Goal: Task Accomplishment & Management: Complete application form

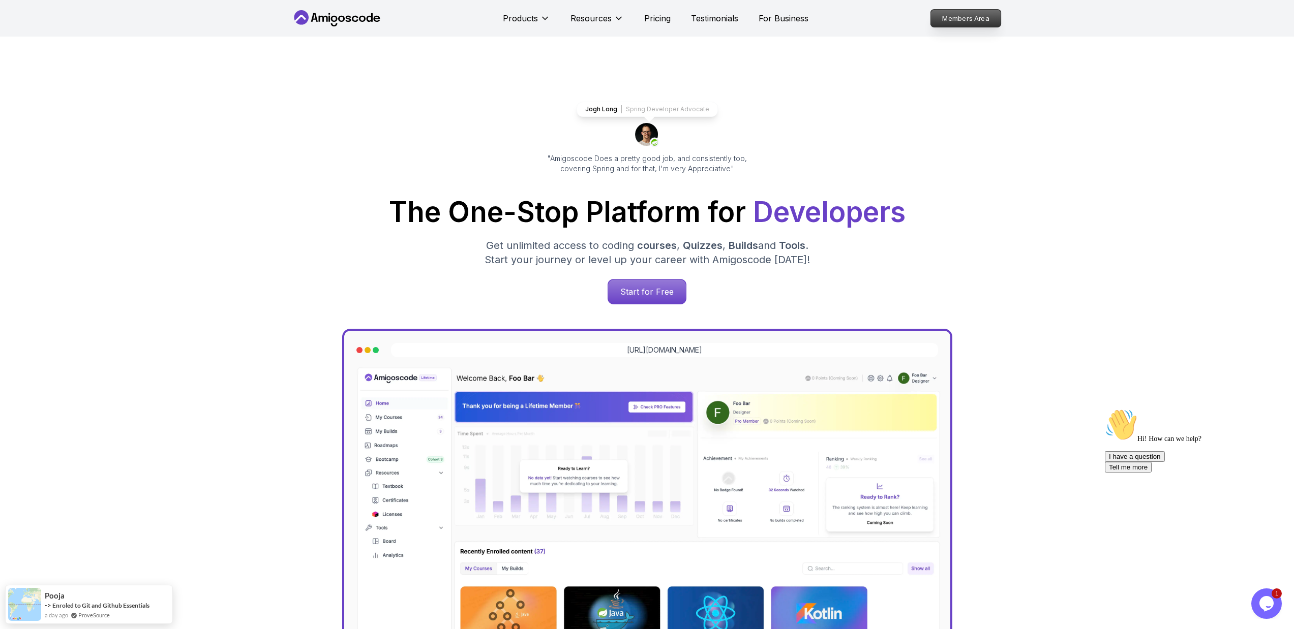
click at [961, 12] on p "Members Area" at bounding box center [965, 18] width 70 height 17
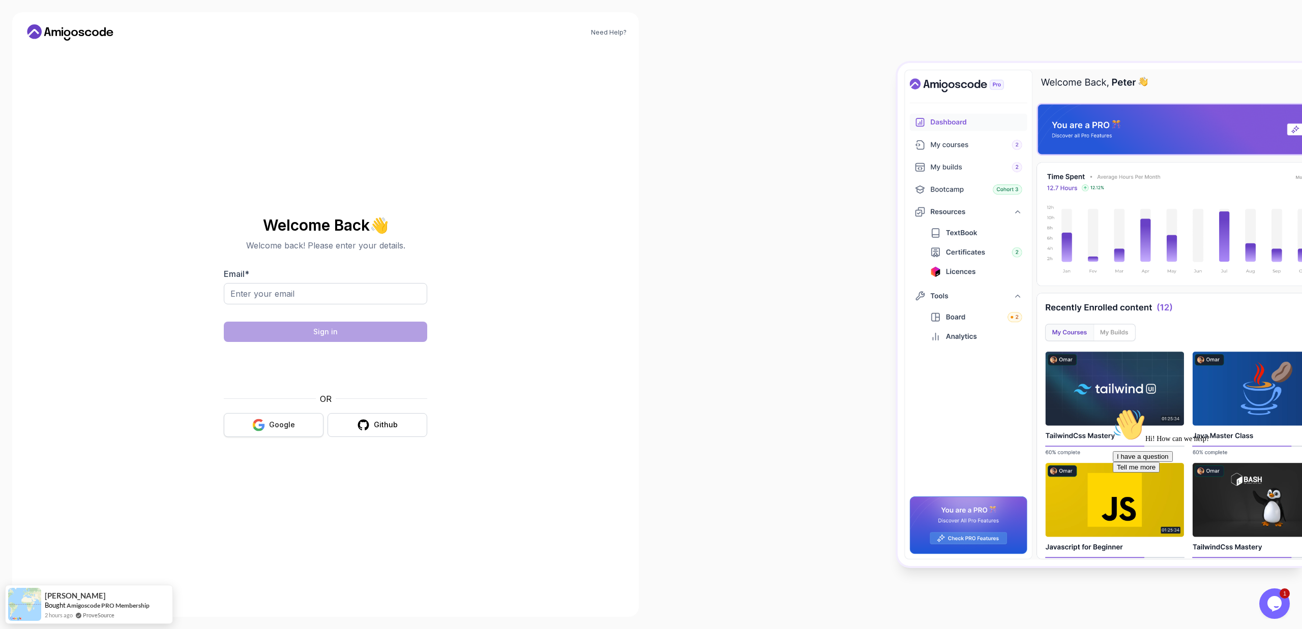
click at [266, 427] on button "Google" at bounding box center [274, 425] width 100 height 24
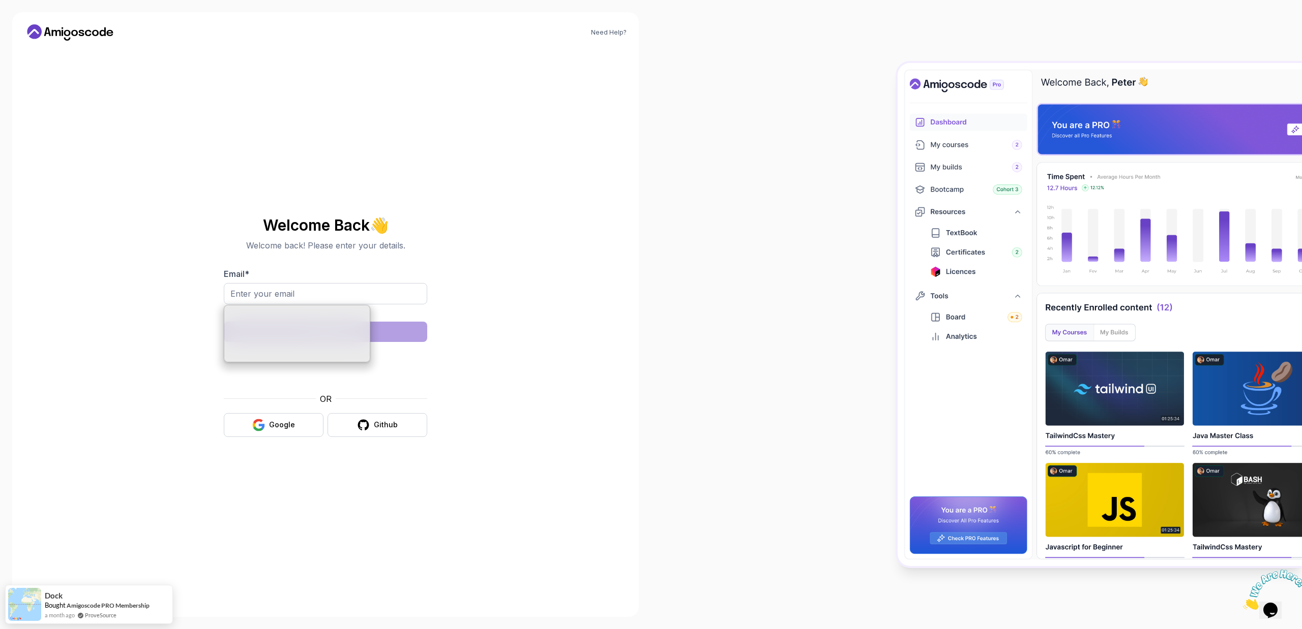
click at [563, 263] on div "Need Help? Welcome Back 👋 Welcome back! Please enter your details. Email * Sign…" at bounding box center [325, 314] width 626 height 605
click at [318, 295] on input "Email *" at bounding box center [325, 293] width 203 height 21
type input "amigoscode"
click at [553, 284] on div "Need Help? Welcome Back 👋 Welcome back! Please enter your details. Email * Sign…" at bounding box center [325, 314] width 626 height 605
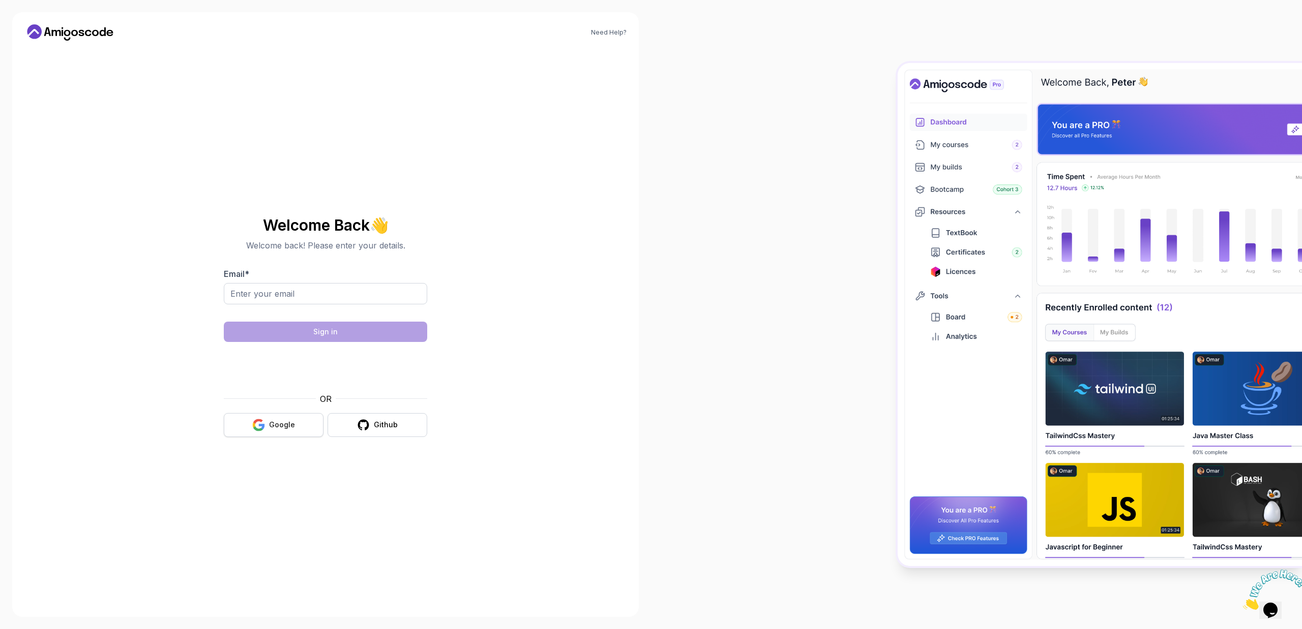
click at [278, 417] on button "Google" at bounding box center [274, 425] width 100 height 24
type input "adds.polonskiy@gmail.com"
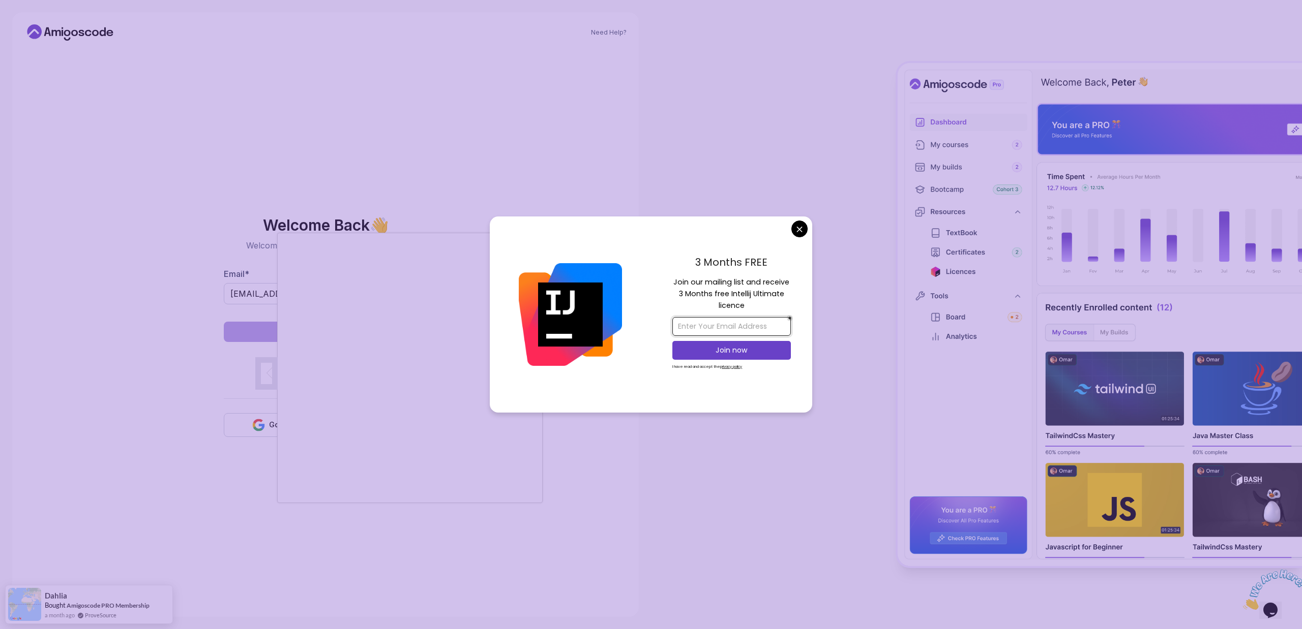
click at [720, 323] on input "email" at bounding box center [731, 326] width 118 height 19
type input "adds.polonskiy@gmail.com"
click at [736, 347] on p "Join now" at bounding box center [731, 350] width 96 height 10
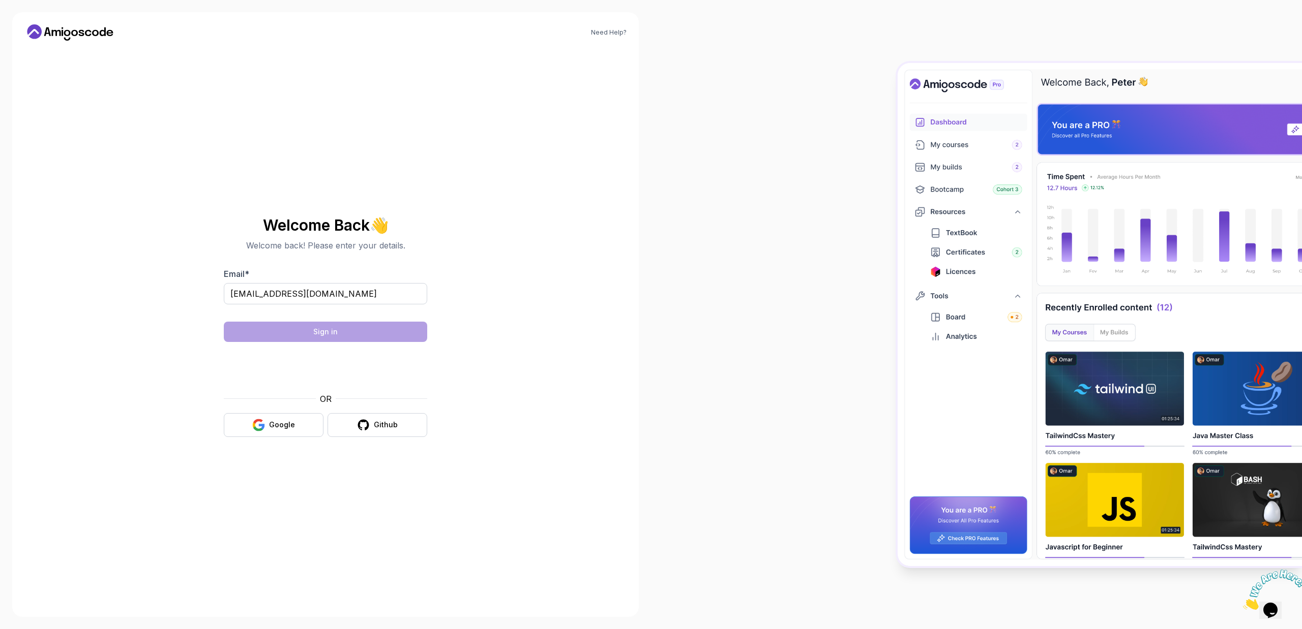
click at [725, 178] on body "Need Help? Welcome Back 👋 Welcome back! Please enter your details. Email * adds…" at bounding box center [651, 314] width 1302 height 629
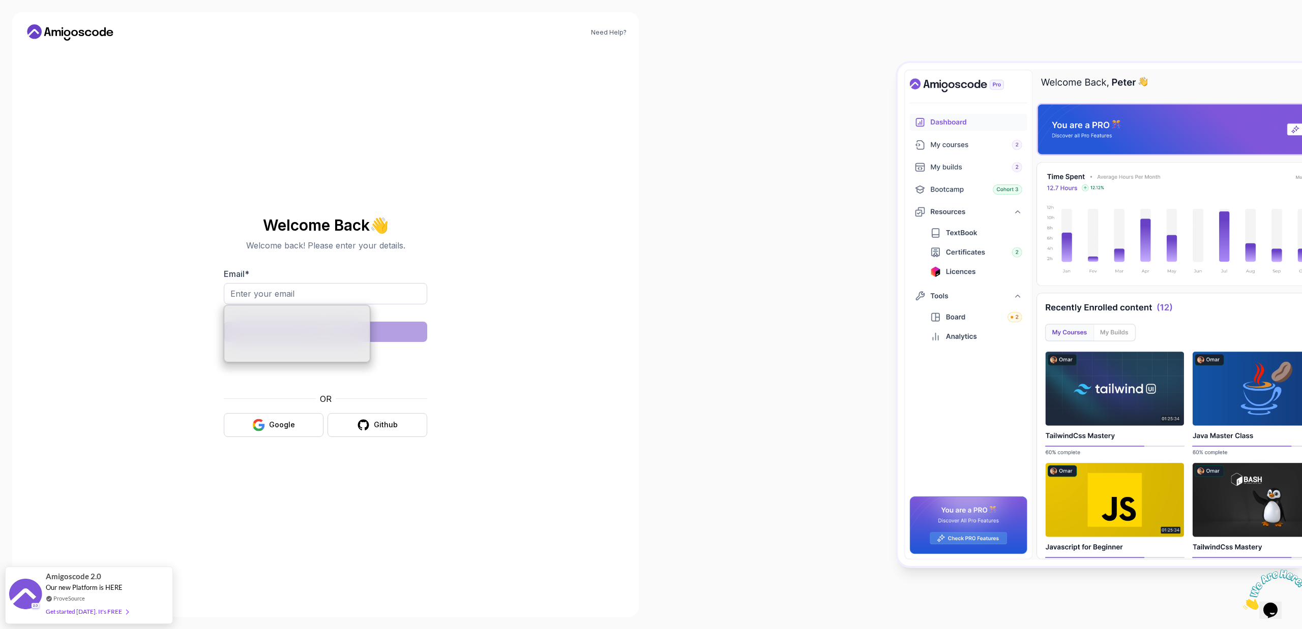
click at [684, 224] on div at bounding box center [976, 314] width 651 height 629
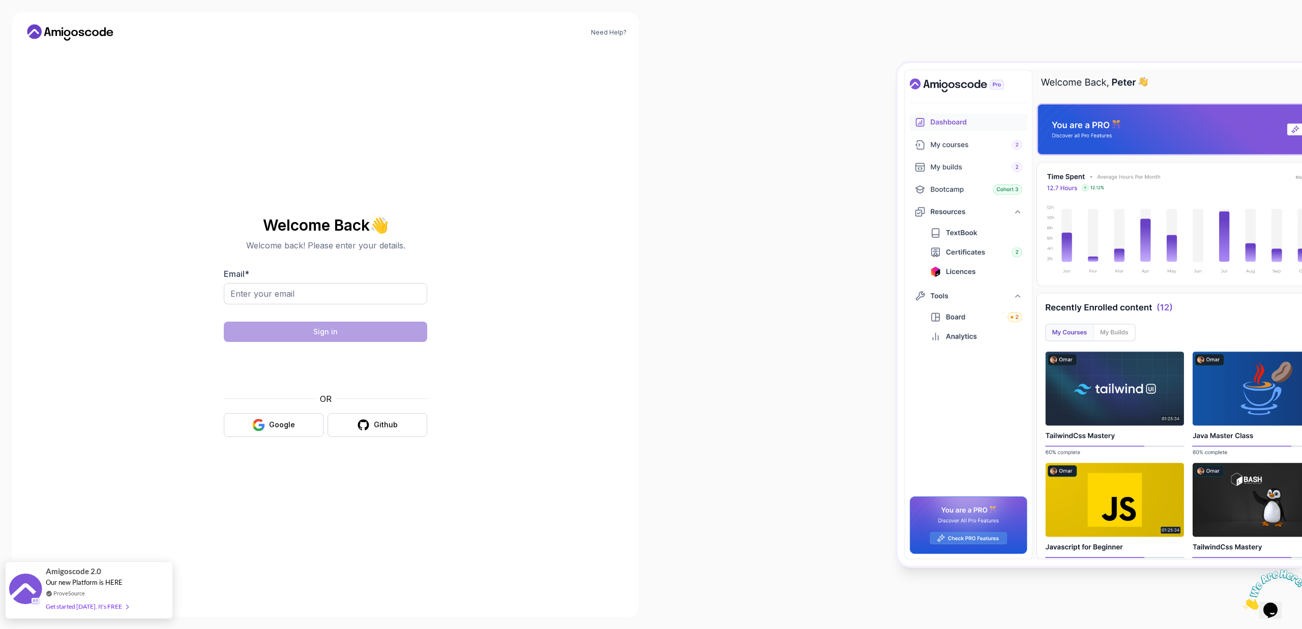
click at [97, 585] on span "Our new Platform is HERE" at bounding box center [84, 583] width 77 height 8
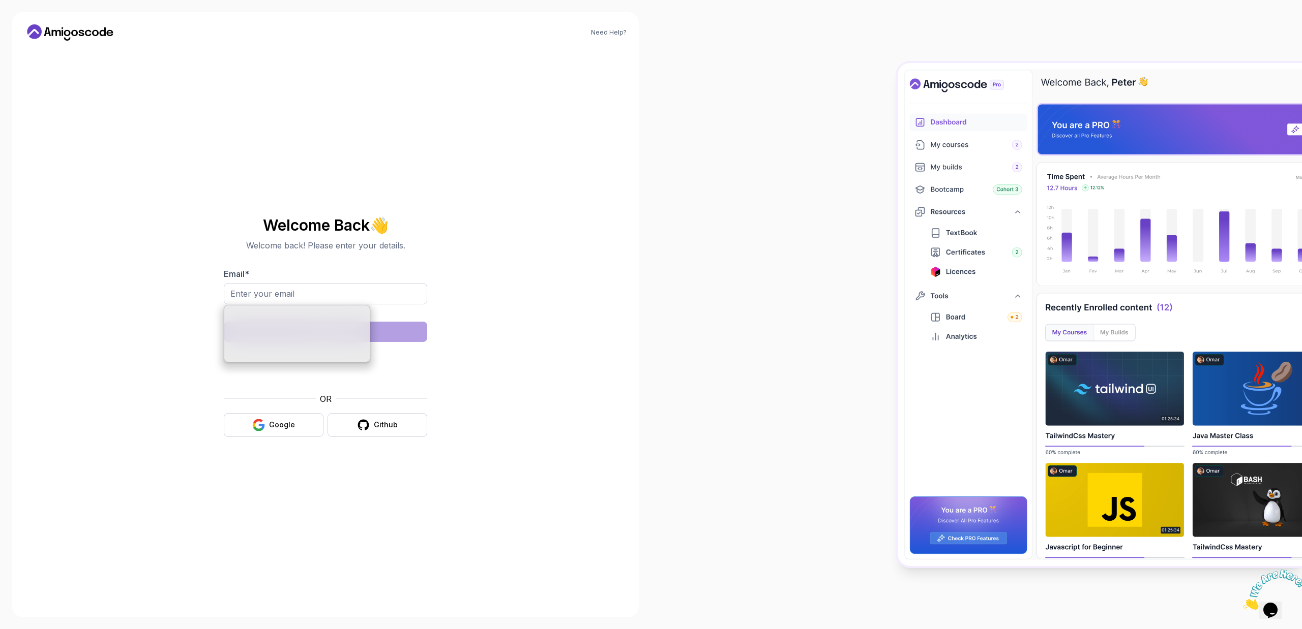
click at [528, 217] on div "Need Help? Welcome Back 👋 Welcome back! Please enter your details. Email * Sign…" at bounding box center [325, 314] width 626 height 605
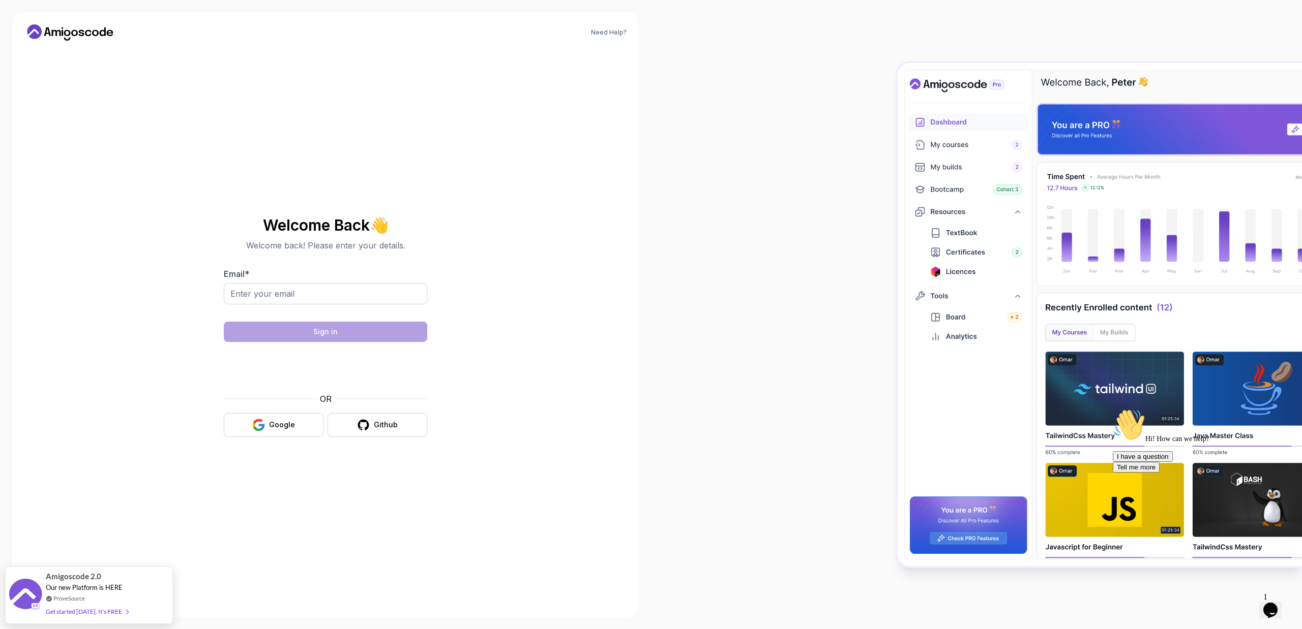
click at [743, 244] on div at bounding box center [976, 314] width 651 height 629
click at [65, 30] on icon at bounding box center [70, 32] width 92 height 16
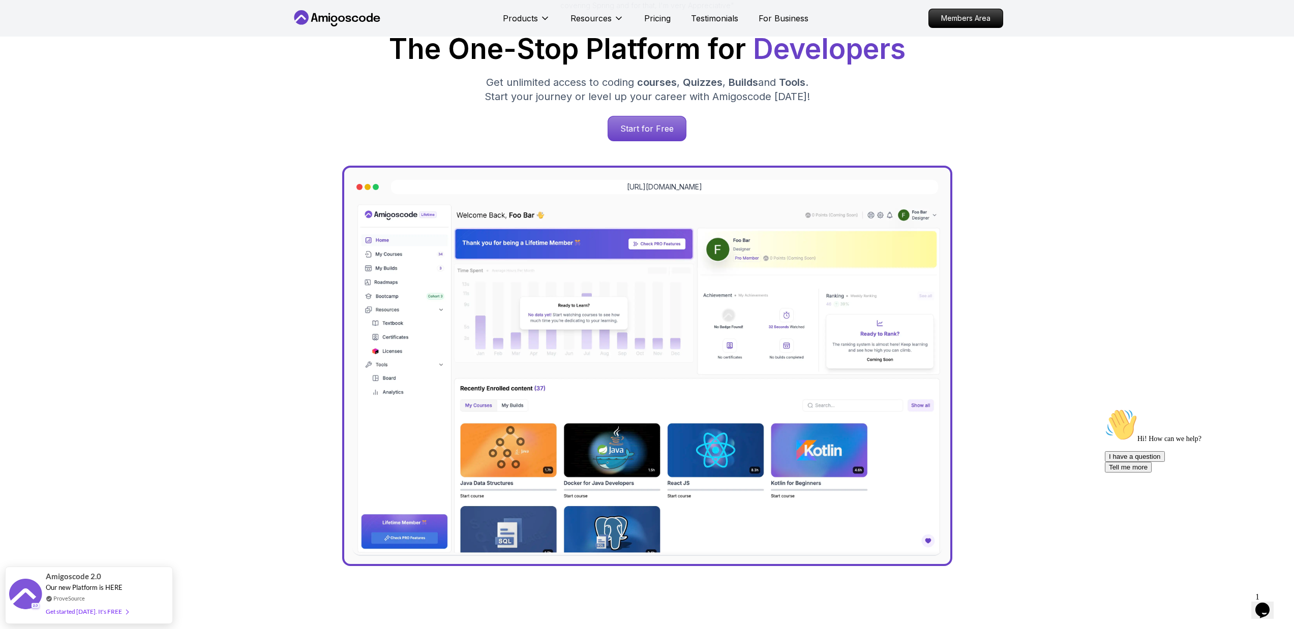
scroll to position [216, 0]
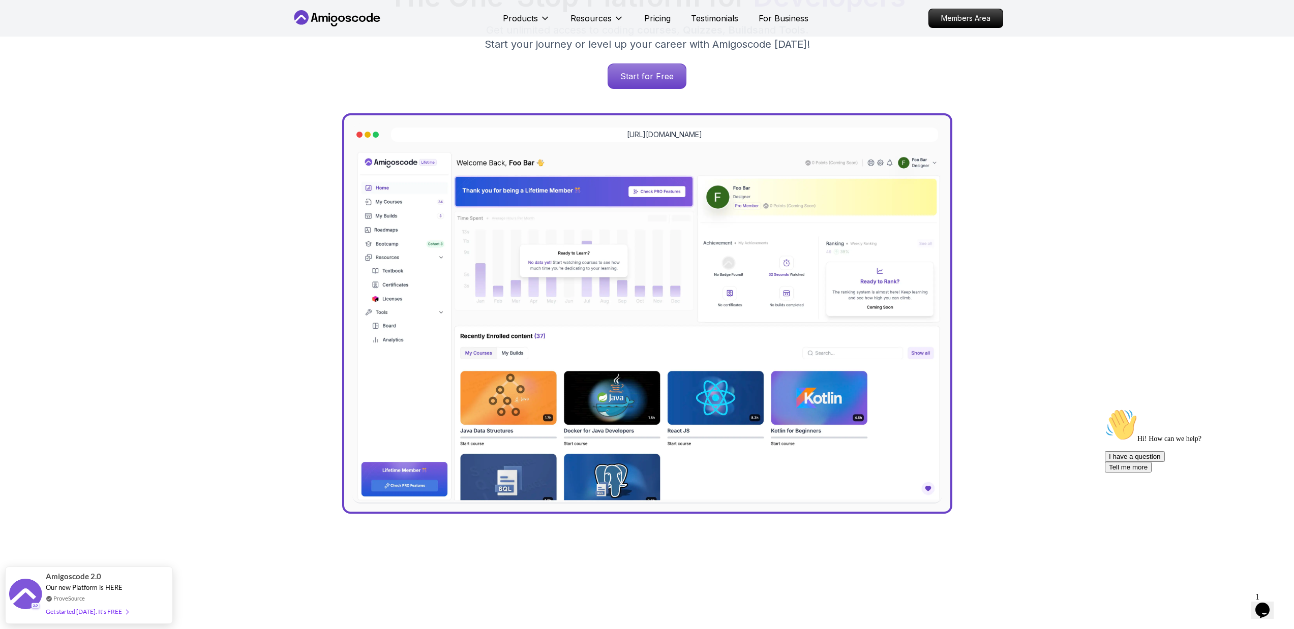
click at [1105, 409] on icon "Chat attention grabber" at bounding box center [1105, 409] width 0 height 0
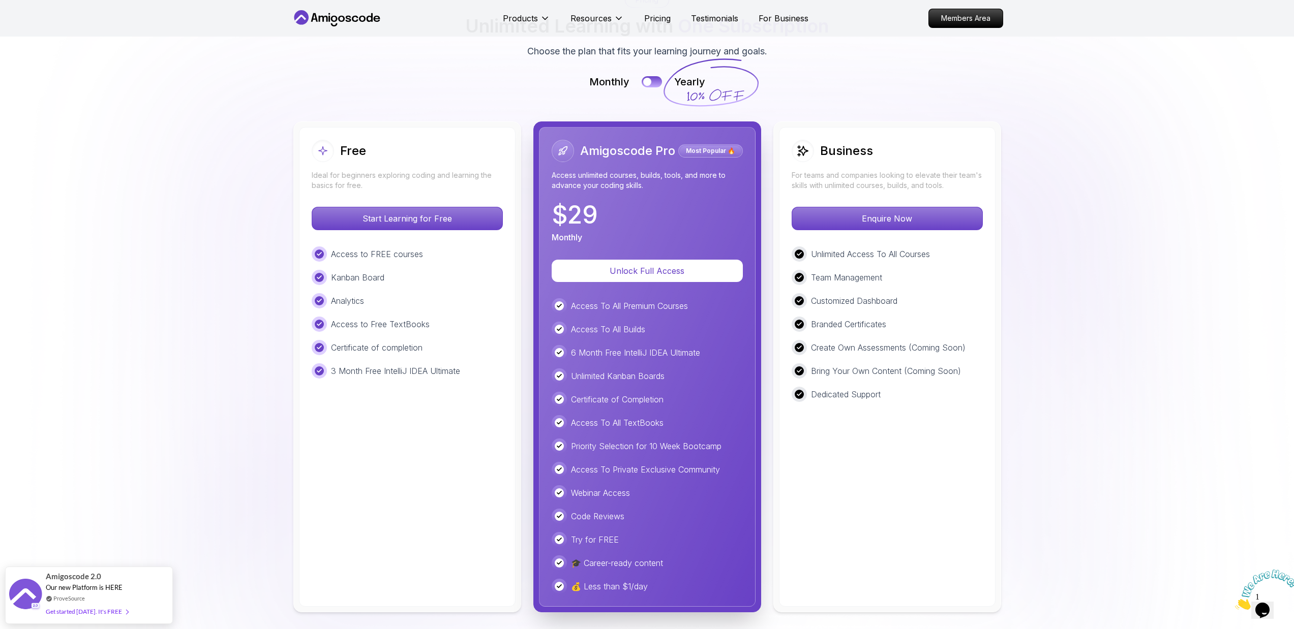
scroll to position [2223, 0]
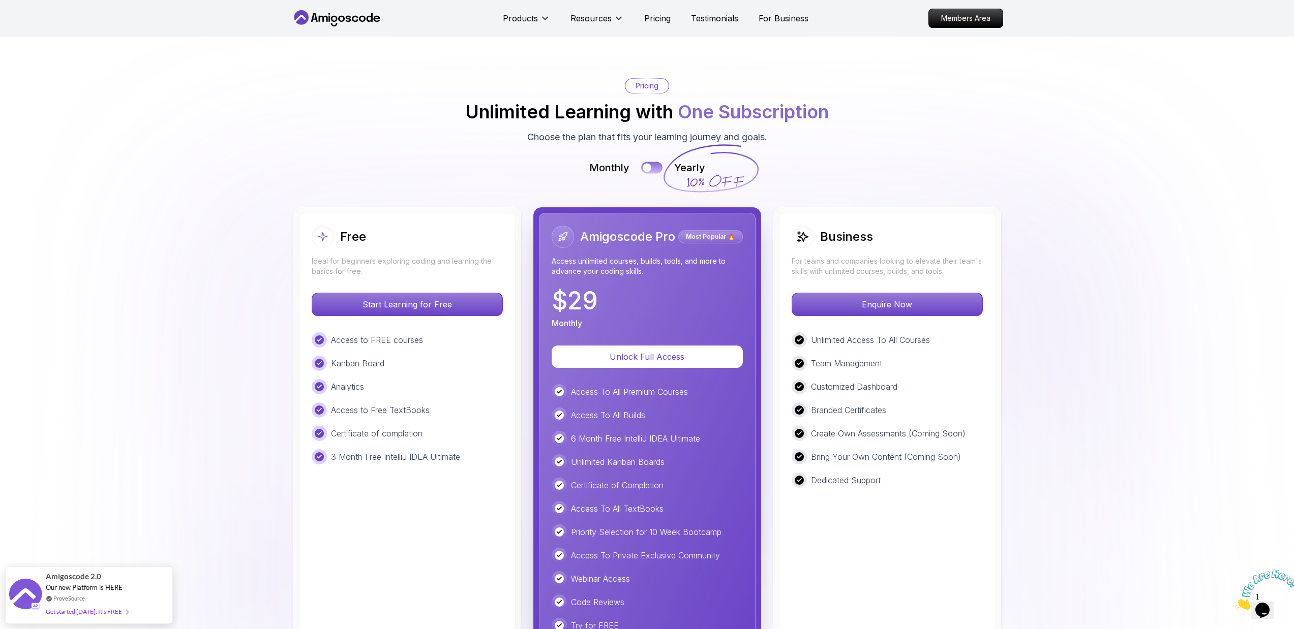
click at [644, 164] on div at bounding box center [647, 168] width 9 height 9
click at [645, 162] on button at bounding box center [651, 168] width 21 height 12
click at [645, 164] on div at bounding box center [647, 168] width 9 height 9
click at [645, 162] on button at bounding box center [651, 168] width 21 height 12
click at [645, 164] on div at bounding box center [647, 168] width 9 height 9
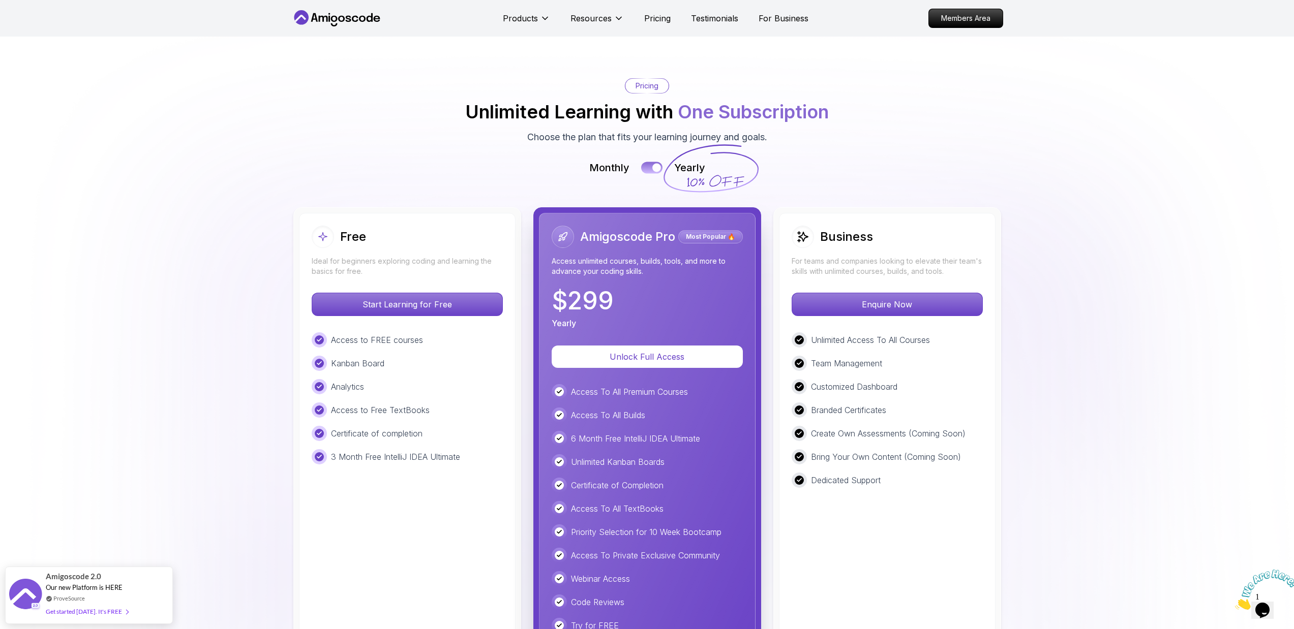
click at [645, 162] on button at bounding box center [651, 168] width 21 height 12
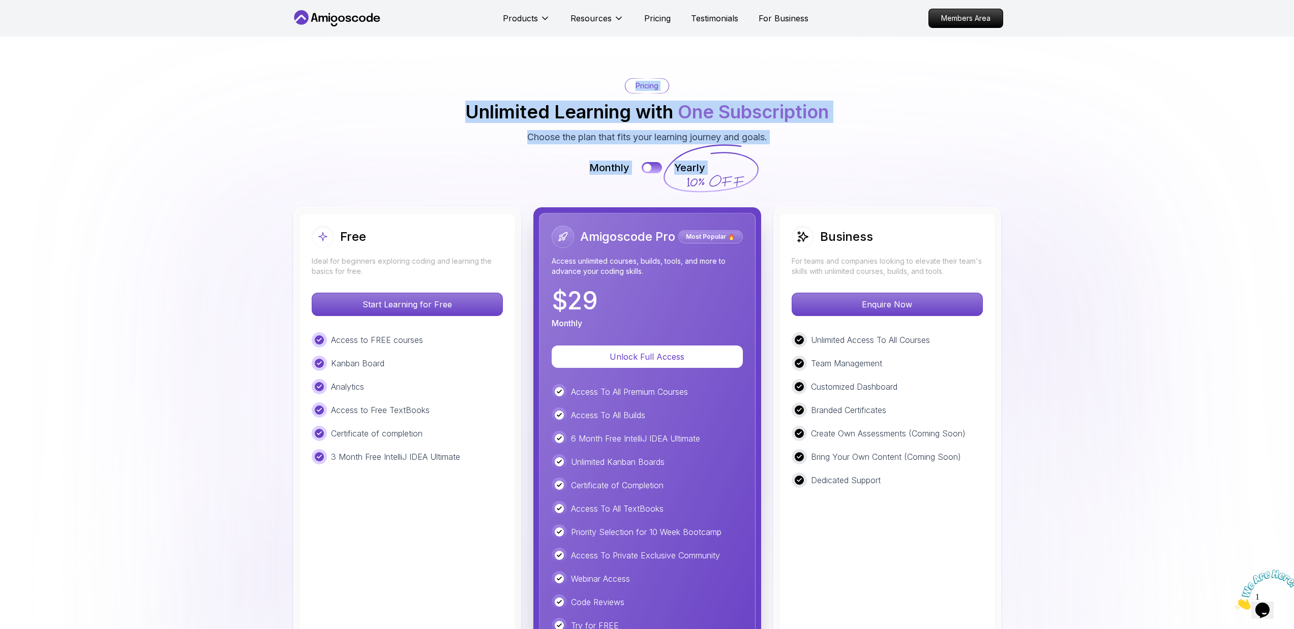
drag, startPoint x: 682, startPoint y: 105, endPoint x: 778, endPoint y: 109, distance: 95.7
click at [776, 108] on div "Pricing Unlimited Learning with One Subscription Choose the plan that fits your…" at bounding box center [647, 388] width 712 height 620
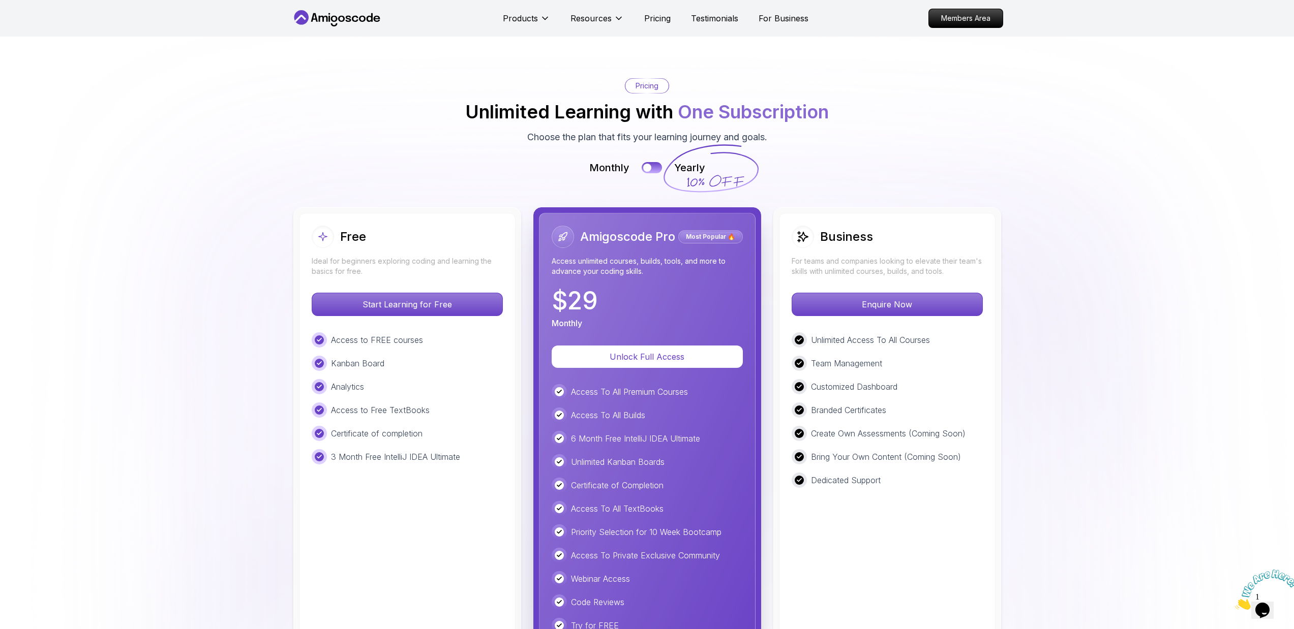
drag, startPoint x: 763, startPoint y: 110, endPoint x: 743, endPoint y: 125, distance: 24.3
click at [746, 161] on div "Monthly Yearly" at bounding box center [647, 168] width 712 height 14
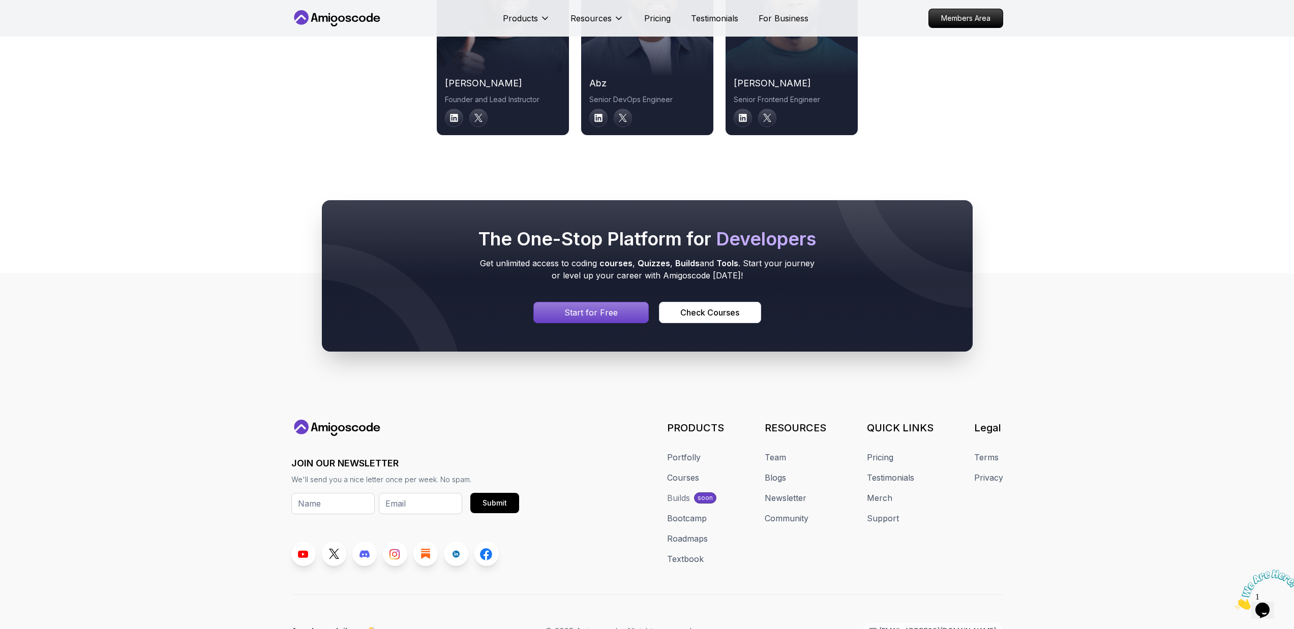
scroll to position [5330, 0]
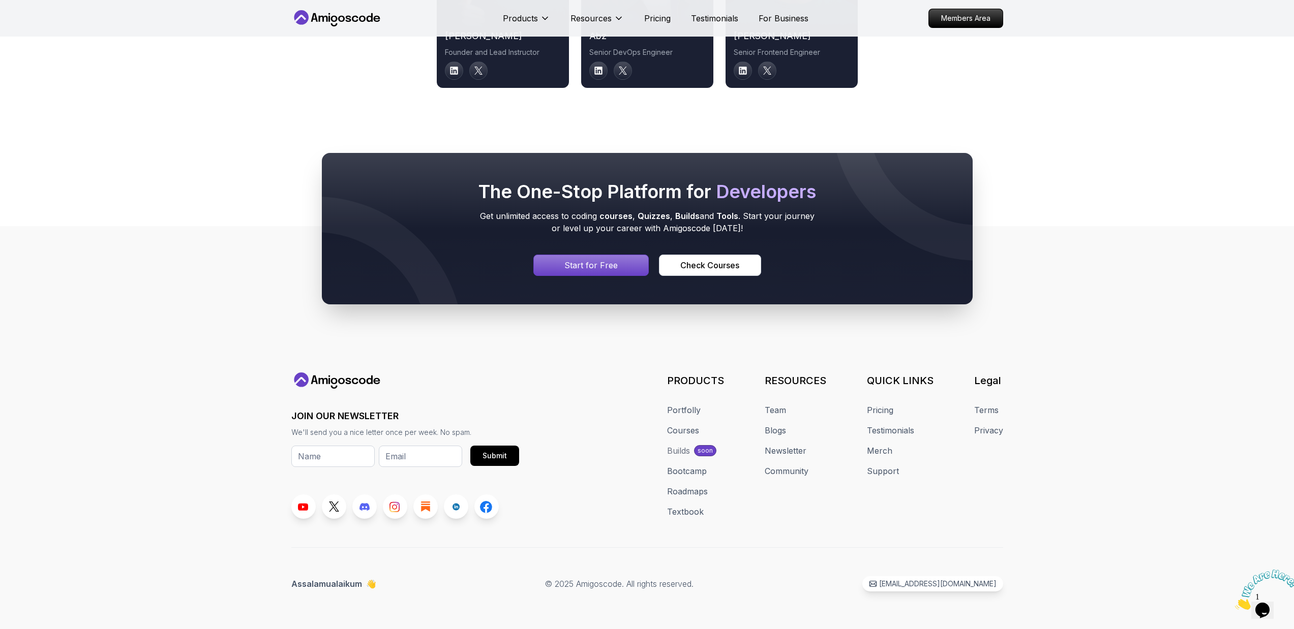
click at [368, 581] on span "👋" at bounding box center [372, 585] width 15 height 16
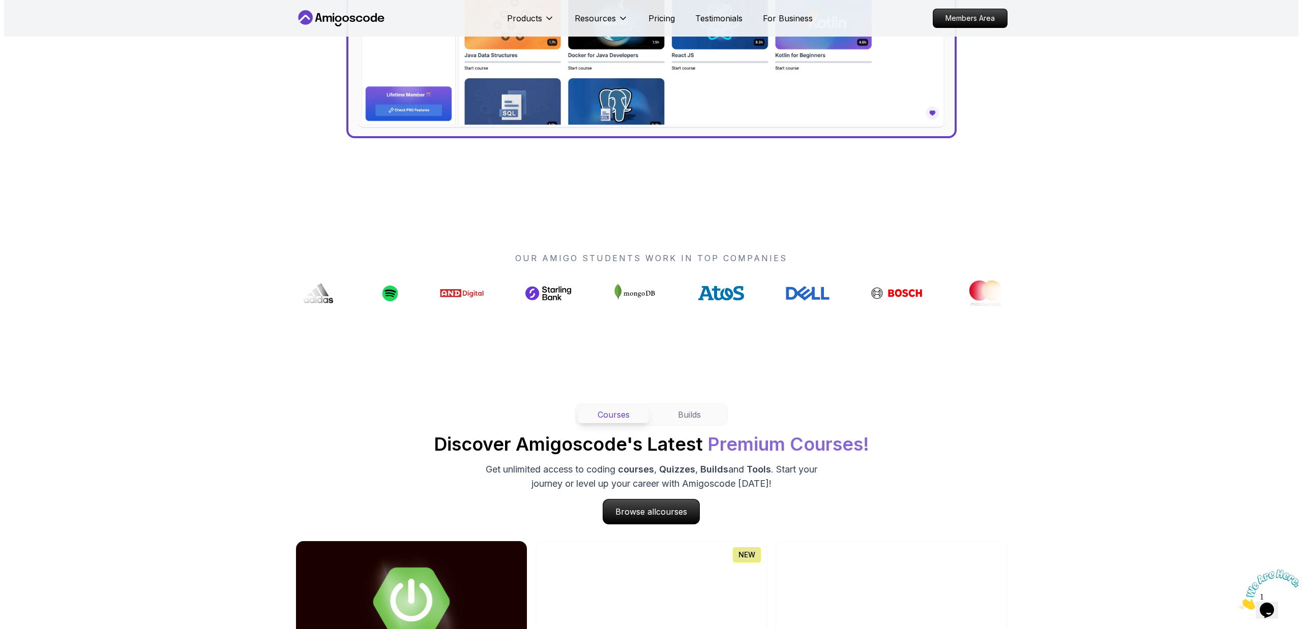
scroll to position [0, 0]
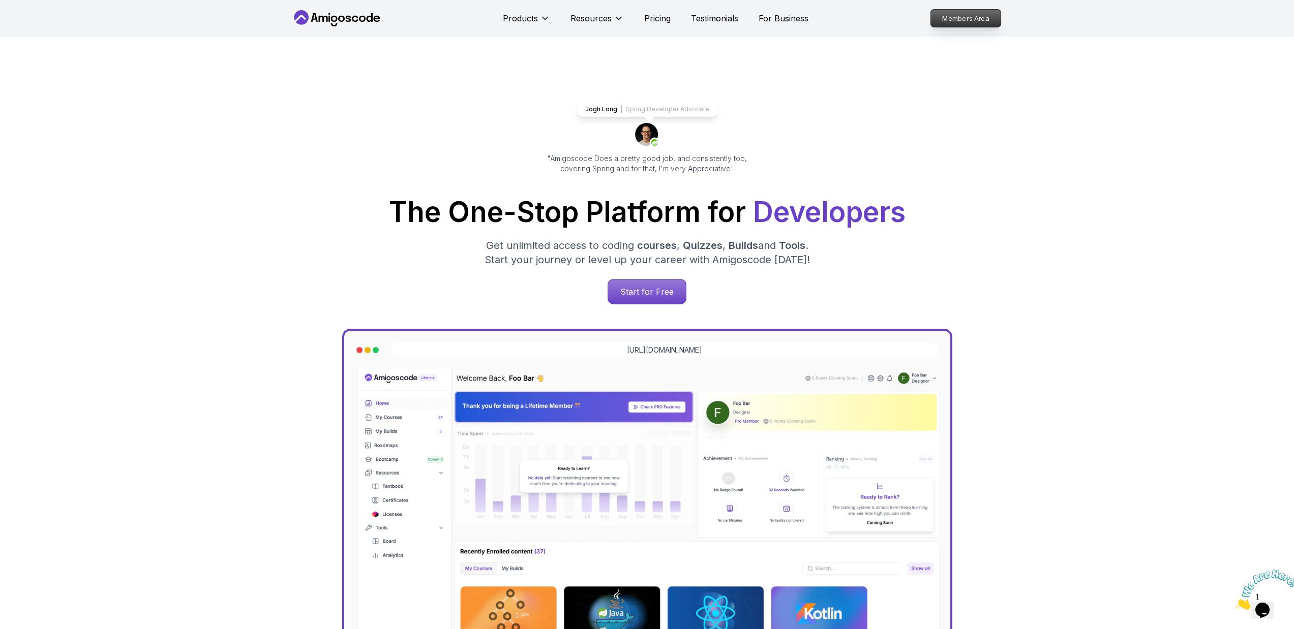
click at [965, 14] on p "Members Area" at bounding box center [965, 18] width 70 height 17
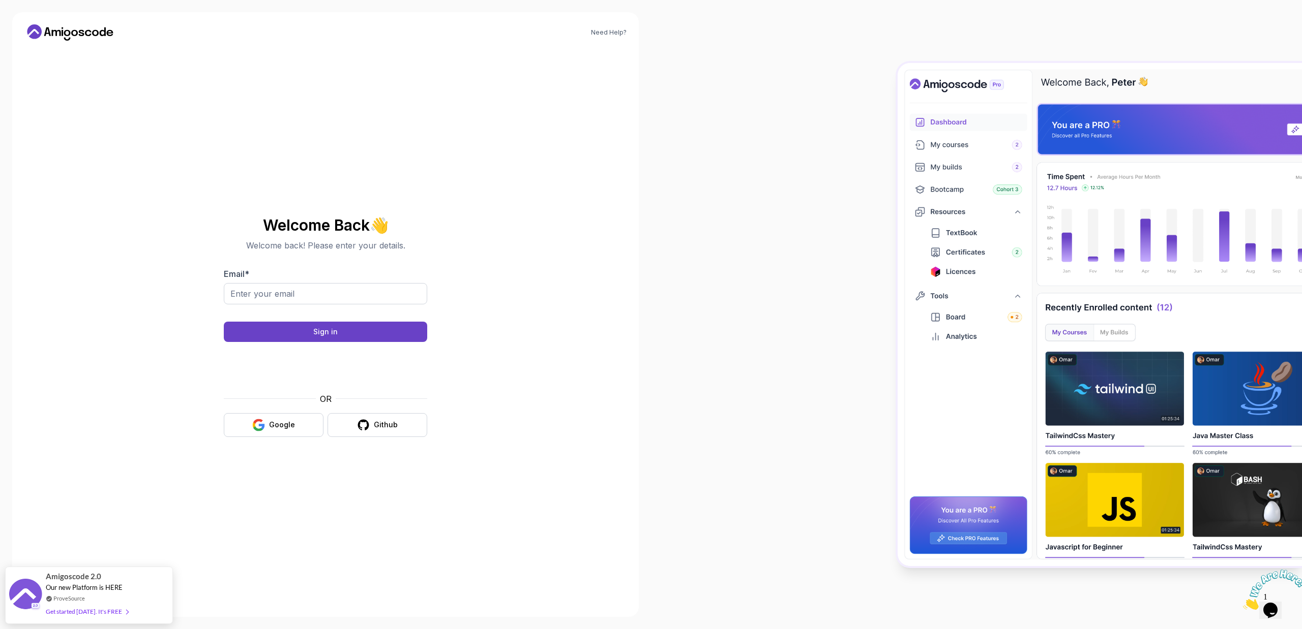
click at [125, 317] on div "Need Help? Welcome Back 👋 Welcome back! Please enter your details. Email * Sign…" at bounding box center [325, 314] width 626 height 605
click at [287, 427] on div "Google" at bounding box center [282, 425] width 26 height 10
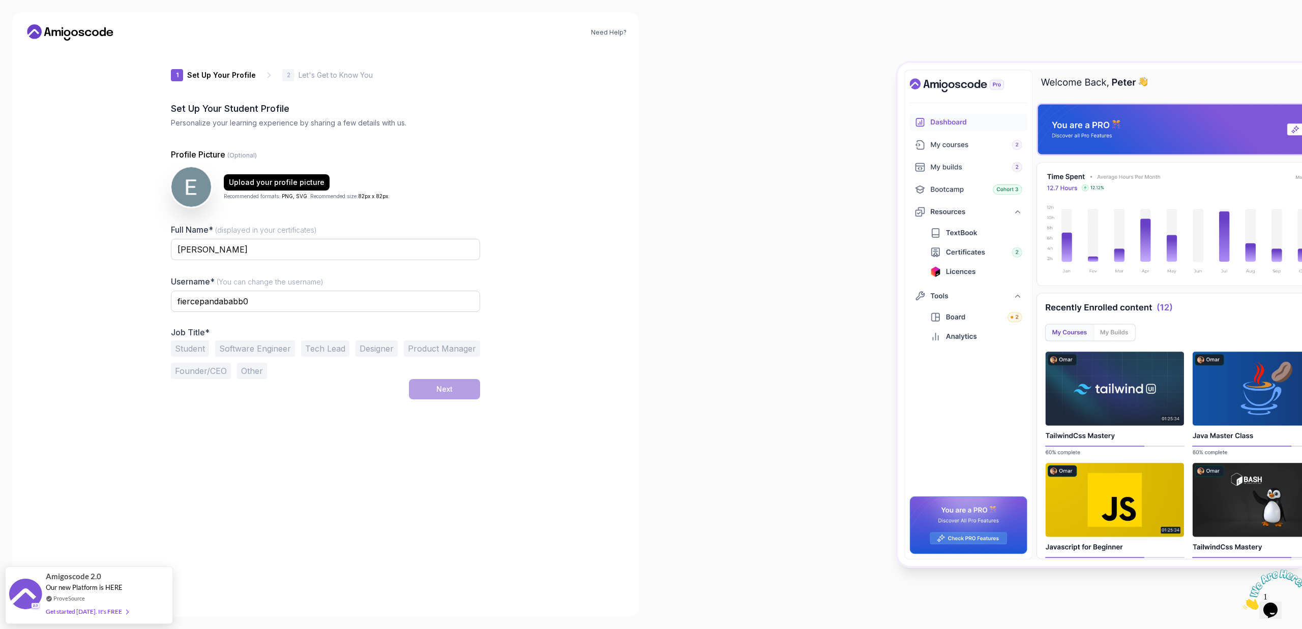
click at [194, 351] on button "Student" at bounding box center [190, 349] width 38 height 16
drag, startPoint x: 293, startPoint y: 296, endPoint x: 108, endPoint y: 303, distance: 185.2
click at [108, 303] on div "Need Help? 1 Set Up Your Profile 1 Set Up Your Profile 2 Let's Get to Know You …" at bounding box center [325, 314] width 626 height 605
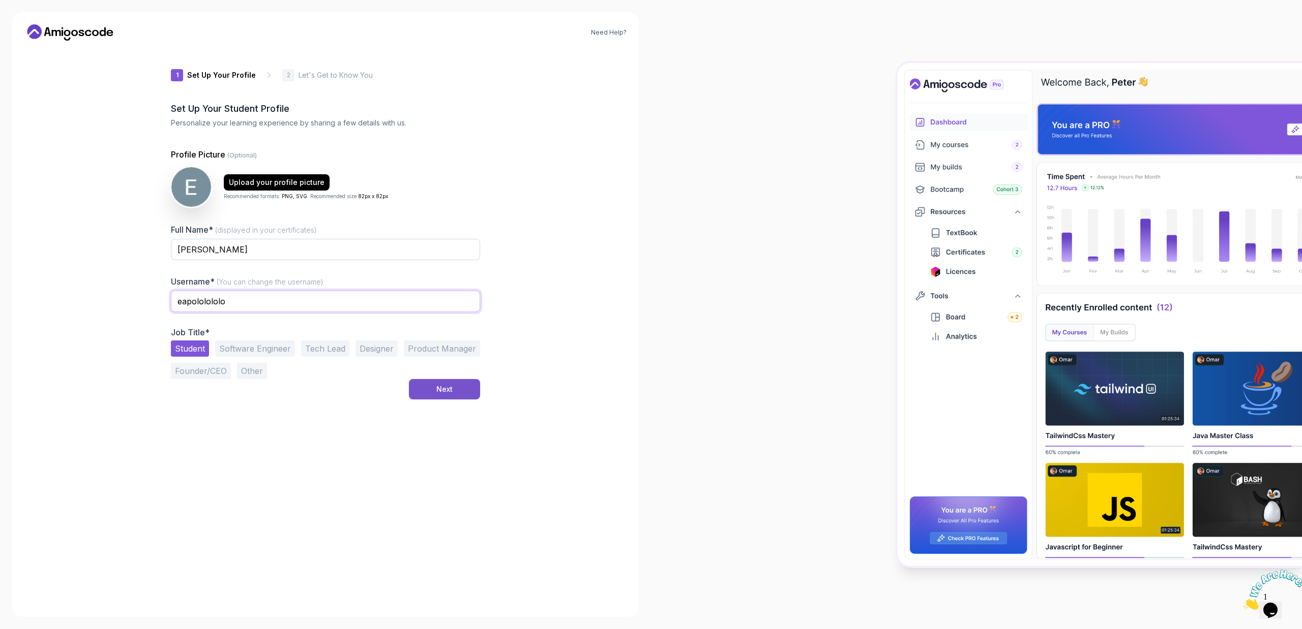
type input "eapololololo"
click at [418, 390] on button "Next" at bounding box center [444, 389] width 71 height 20
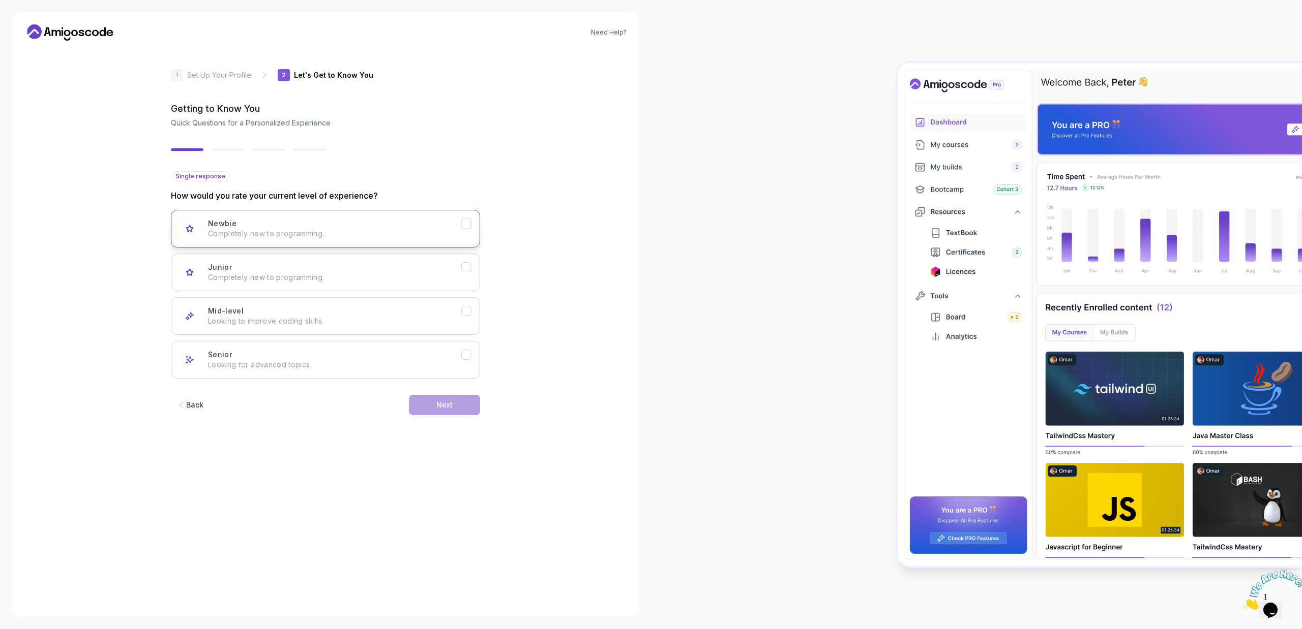
click at [464, 224] on icon "Newbie" at bounding box center [466, 224] width 6 height 4
click at [450, 401] on div "Next" at bounding box center [444, 405] width 16 height 10
click at [472, 219] on button "Backend Development Node.js, Python, Java" at bounding box center [325, 229] width 309 height 38
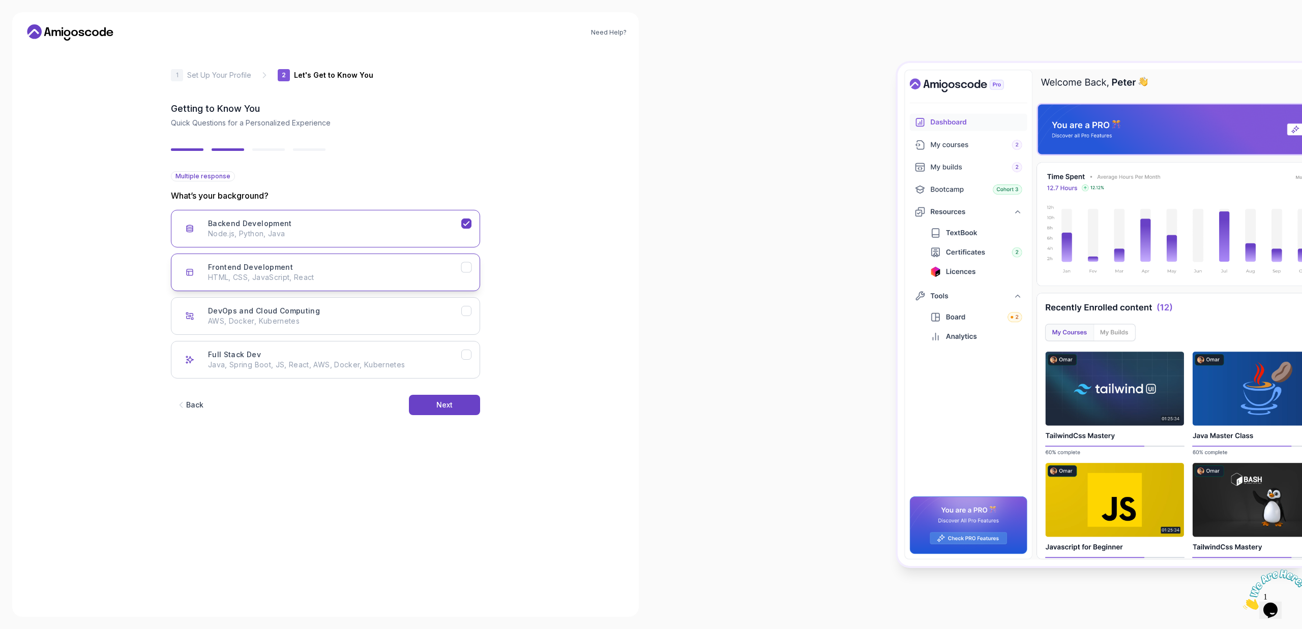
drag, startPoint x: 466, startPoint y: 267, endPoint x: 470, endPoint y: 276, distance: 9.8
click at [466, 268] on icon "Frontend Development" at bounding box center [467, 268] width 10 height 10
click at [467, 317] on button "DevOps and Cloud Computing AWS, Docker, Kubernetes" at bounding box center [325, 316] width 309 height 38
click at [464, 355] on icon "Full Stack Dev" at bounding box center [467, 355] width 10 height 10
click at [473, 306] on button "DevOps and Cloud Computing AWS, Docker, Kubernetes" at bounding box center [325, 316] width 309 height 38
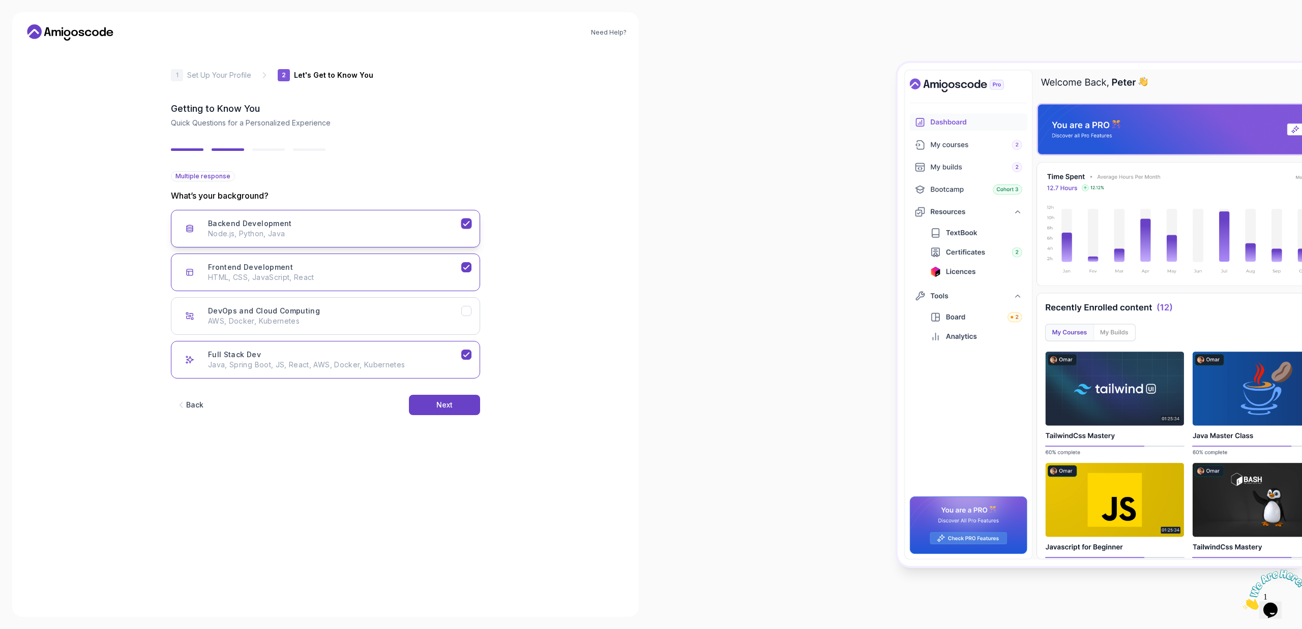
drag, startPoint x: 462, startPoint y: 271, endPoint x: 479, endPoint y: 236, distance: 38.9
click at [462, 266] on button "Frontend Development HTML, CSS, JavaScript, React" at bounding box center [325, 273] width 309 height 38
click at [481, 224] on div "2 Let's Get to Know You 1 Set Up Your Profile 2 Let's Get to Know You Getting t…" at bounding box center [326, 327] width 342 height 556
drag, startPoint x: 466, startPoint y: 304, endPoint x: 470, endPoint y: 278, distance: 26.3
click at [465, 303] on button "DevOps and Cloud Computing AWS, Docker, Kubernetes" at bounding box center [325, 316] width 309 height 38
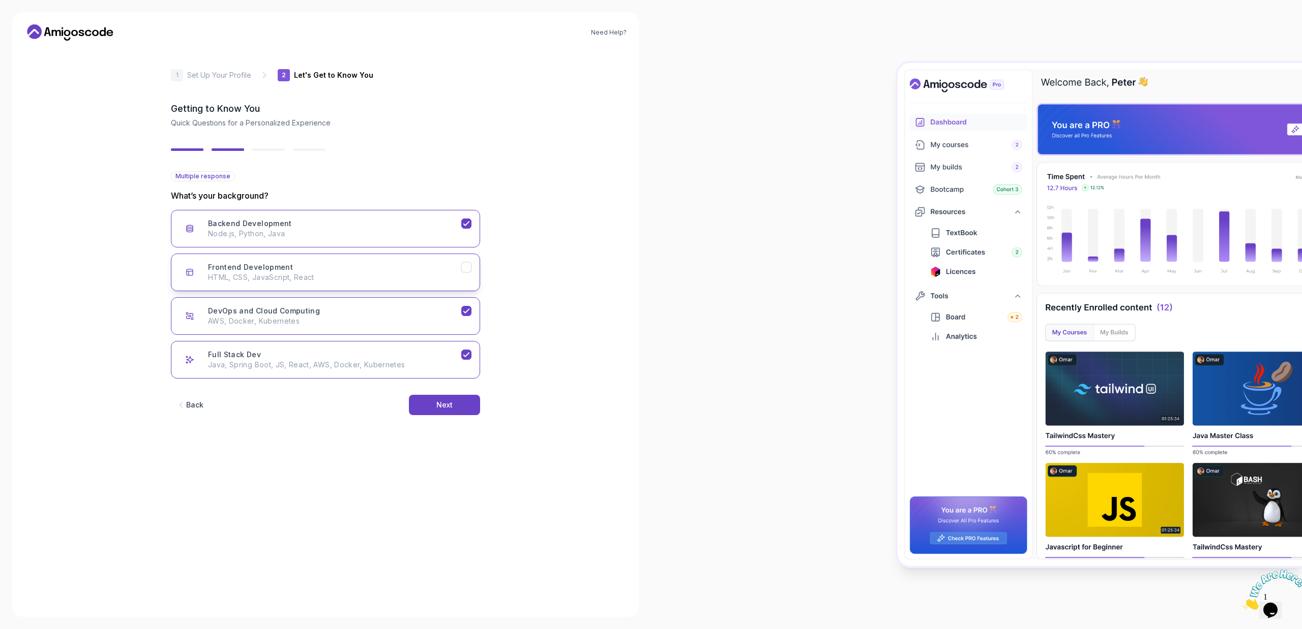
click at [471, 269] on div "Frontend Development" at bounding box center [466, 267] width 11 height 11
click at [429, 407] on button "Next" at bounding box center [444, 405] width 71 height 20
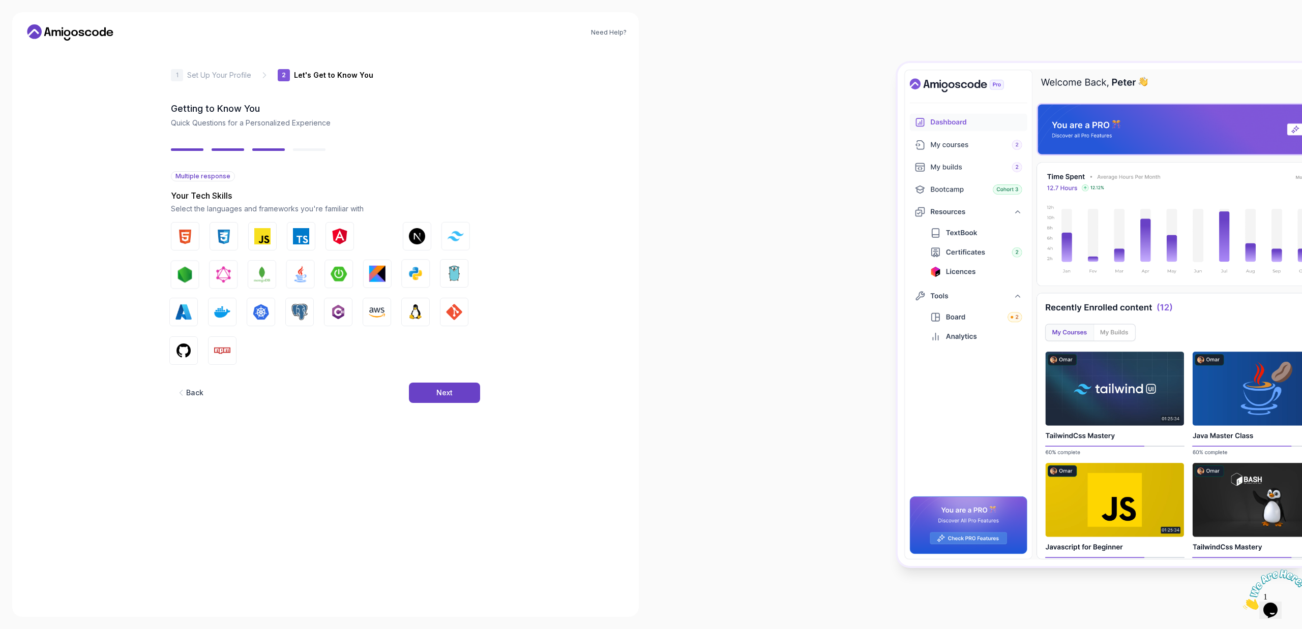
click at [482, 395] on div "2 Let's Get to Know You 1 Set Up Your Profile 2 Let's Get to Know You Getting t…" at bounding box center [326, 327] width 342 height 556
click at [187, 235] on img "button" at bounding box center [185, 236] width 16 height 16
click at [194, 237] on button "HTML" at bounding box center [185, 236] width 28 height 28
click at [229, 311] on img "button" at bounding box center [224, 314] width 16 height 16
click at [262, 320] on img "button" at bounding box center [262, 314] width 16 height 16
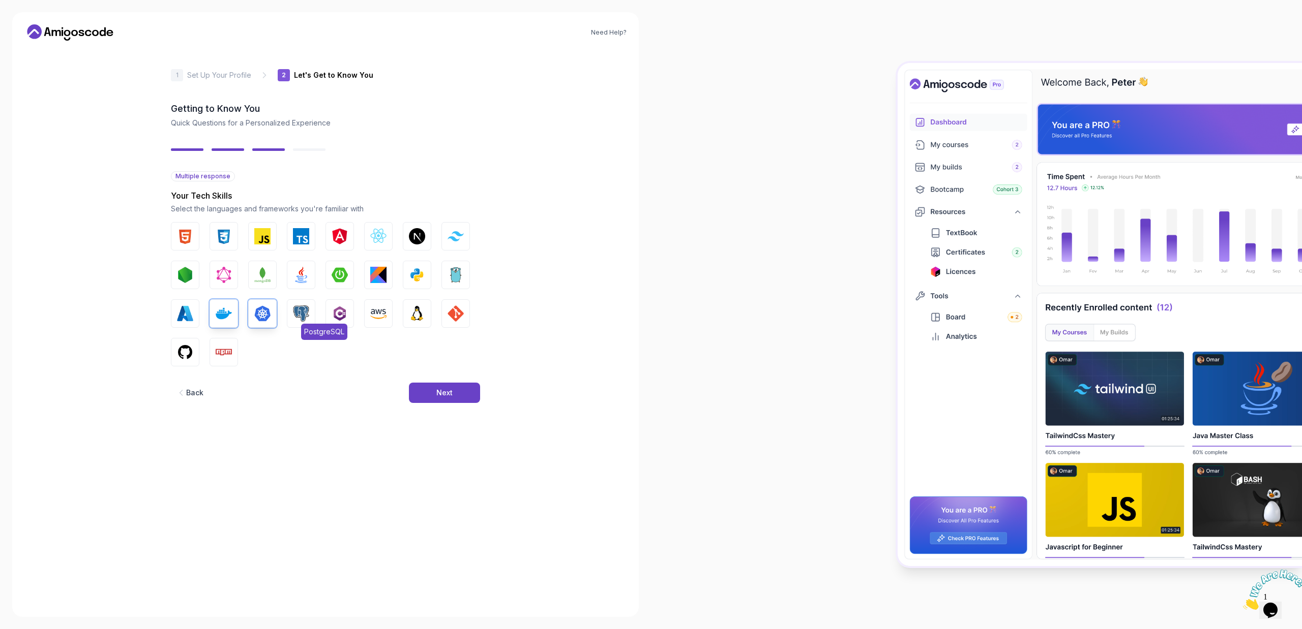
click at [304, 319] on img "button" at bounding box center [301, 314] width 16 height 16
click at [453, 317] on img "button" at bounding box center [455, 314] width 16 height 16
click at [302, 279] on img "button" at bounding box center [301, 275] width 16 height 16
click at [343, 276] on img "button" at bounding box center [339, 275] width 16 height 16
click at [374, 274] on img "button" at bounding box center [378, 275] width 16 height 16
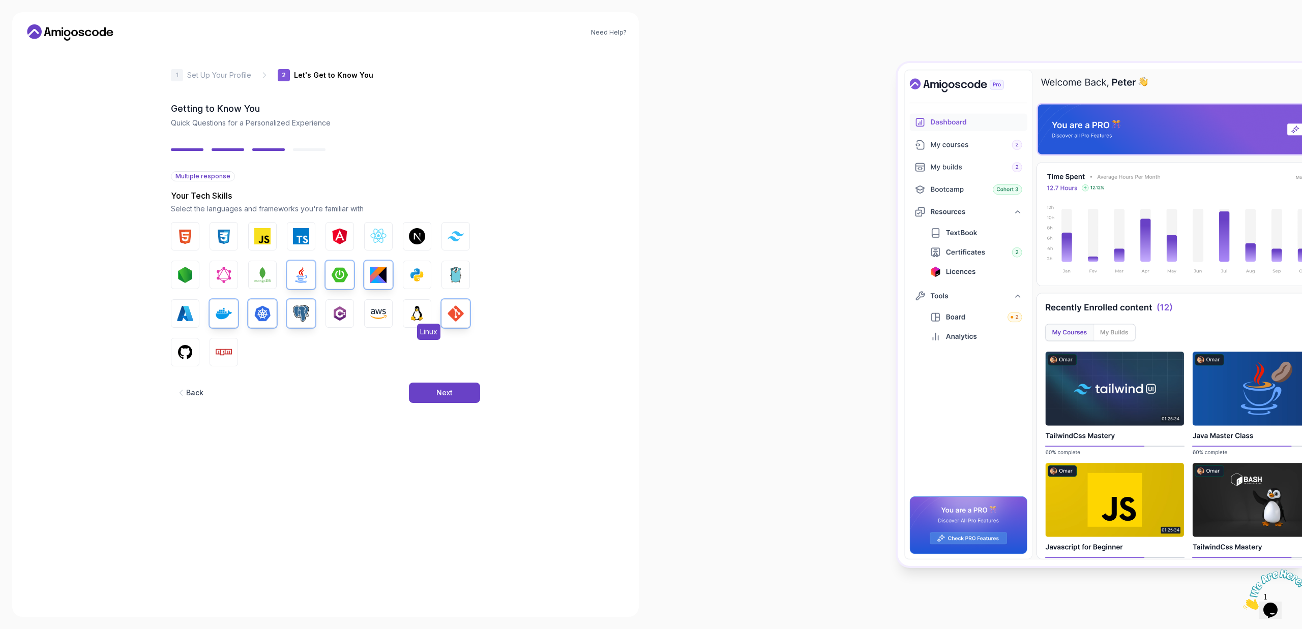
click at [419, 317] on img "button" at bounding box center [417, 314] width 16 height 16
click at [435, 395] on button "Next" at bounding box center [444, 393] width 71 height 20
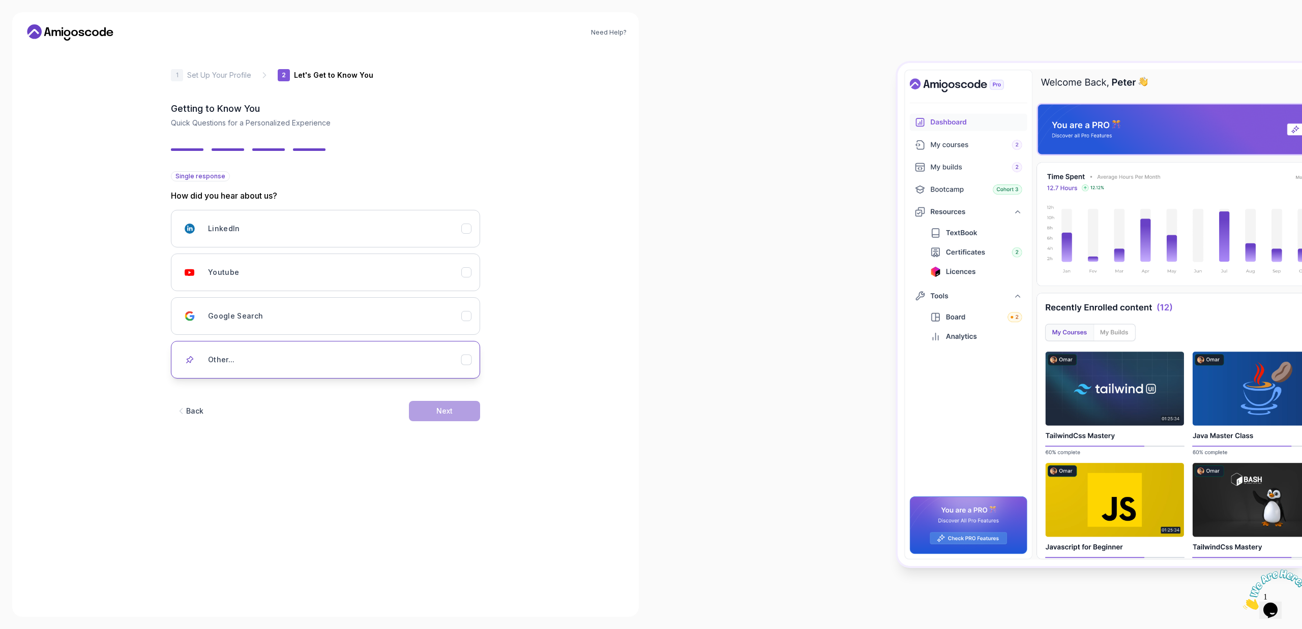
click at [472, 366] on button "Other..." at bounding box center [325, 360] width 309 height 38
click at [467, 361] on icon "Other..." at bounding box center [467, 360] width 10 height 10
click at [467, 311] on div "Google Search" at bounding box center [466, 316] width 11 height 11
click at [474, 278] on button "Youtube" at bounding box center [325, 273] width 309 height 38
click at [450, 406] on div "Next" at bounding box center [444, 411] width 16 height 10
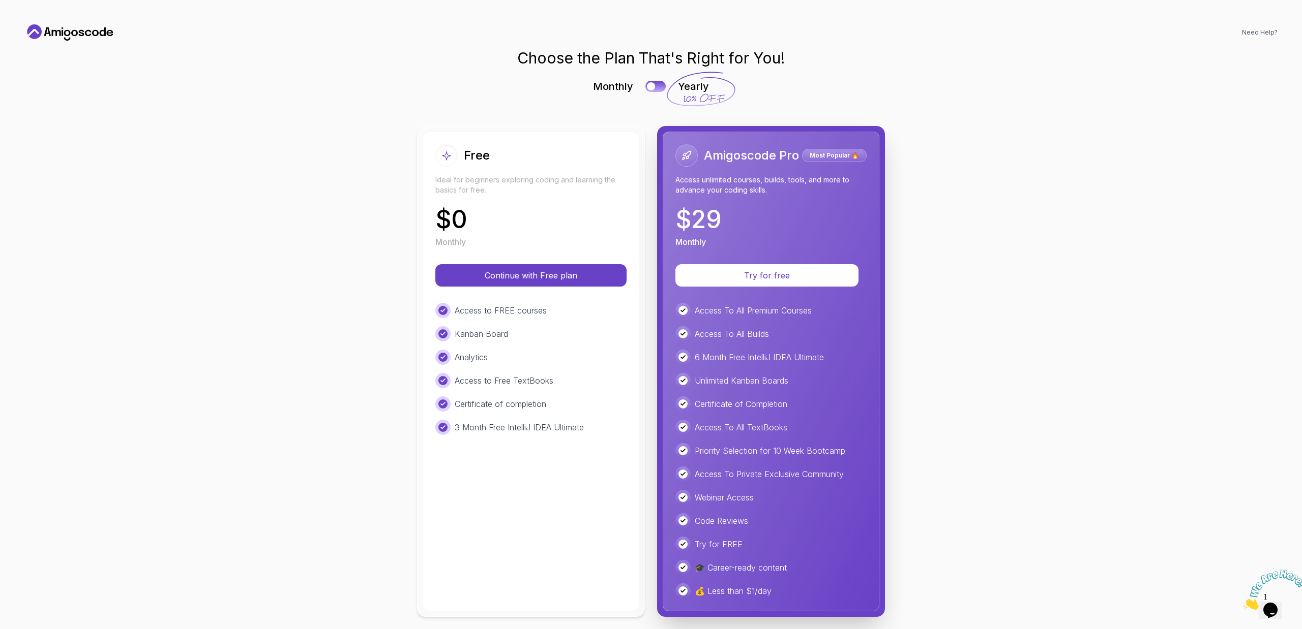
click at [547, 166] on div "Free" at bounding box center [530, 155] width 191 height 22
click at [582, 265] on button "Continue with Free plan" at bounding box center [530, 275] width 181 height 21
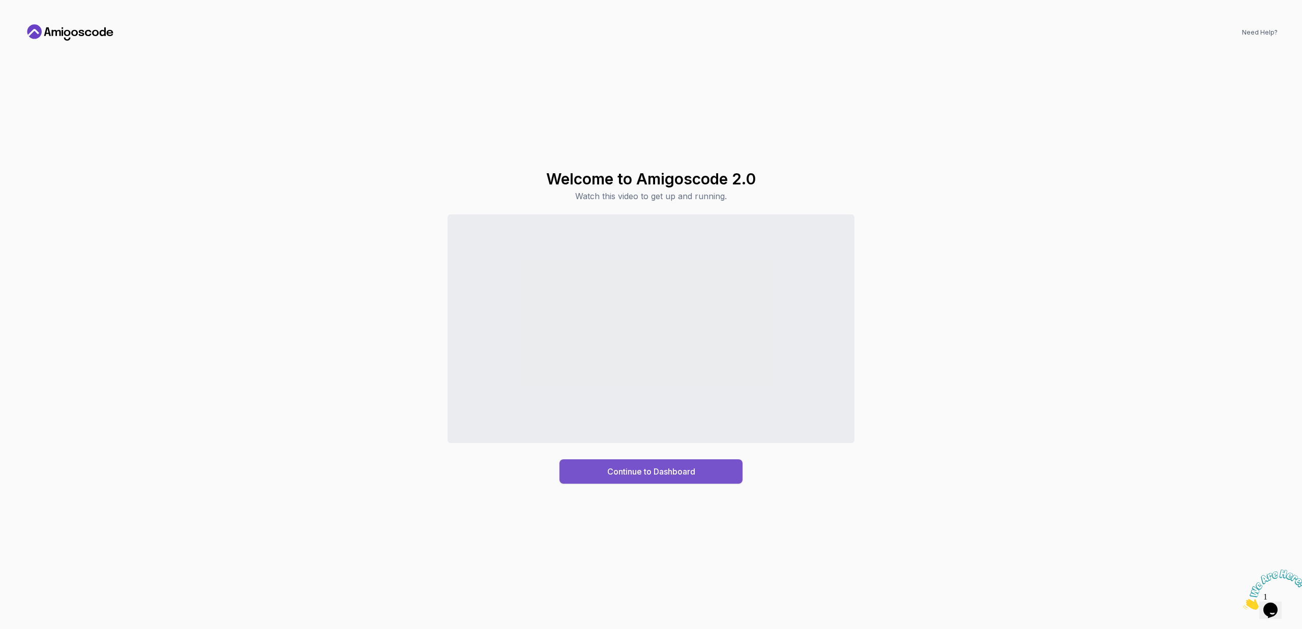
click at [626, 476] on div "Continue to Dashboard" at bounding box center [651, 472] width 88 height 12
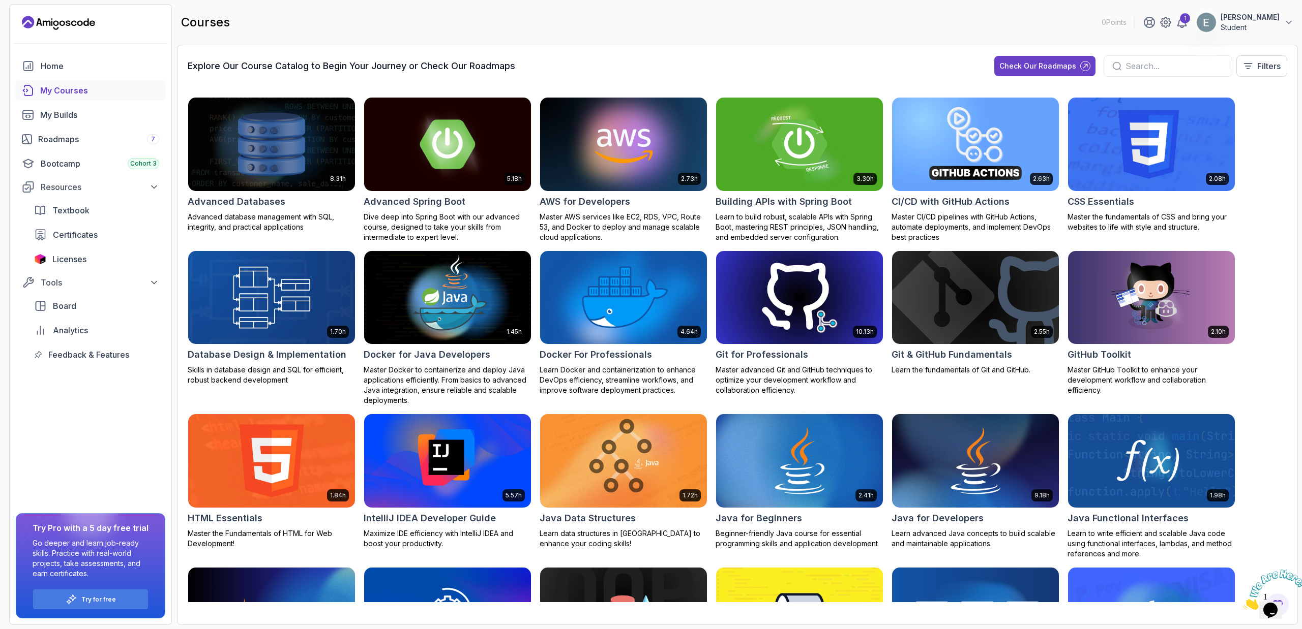
click at [858, 58] on div "Explore Our Course Catalog to Begin Your Journey or Check Our Roadmaps Check Ou…" at bounding box center [737, 69] width 1099 height 29
click at [1177, 27] on icon at bounding box center [1181, 22] width 12 height 12
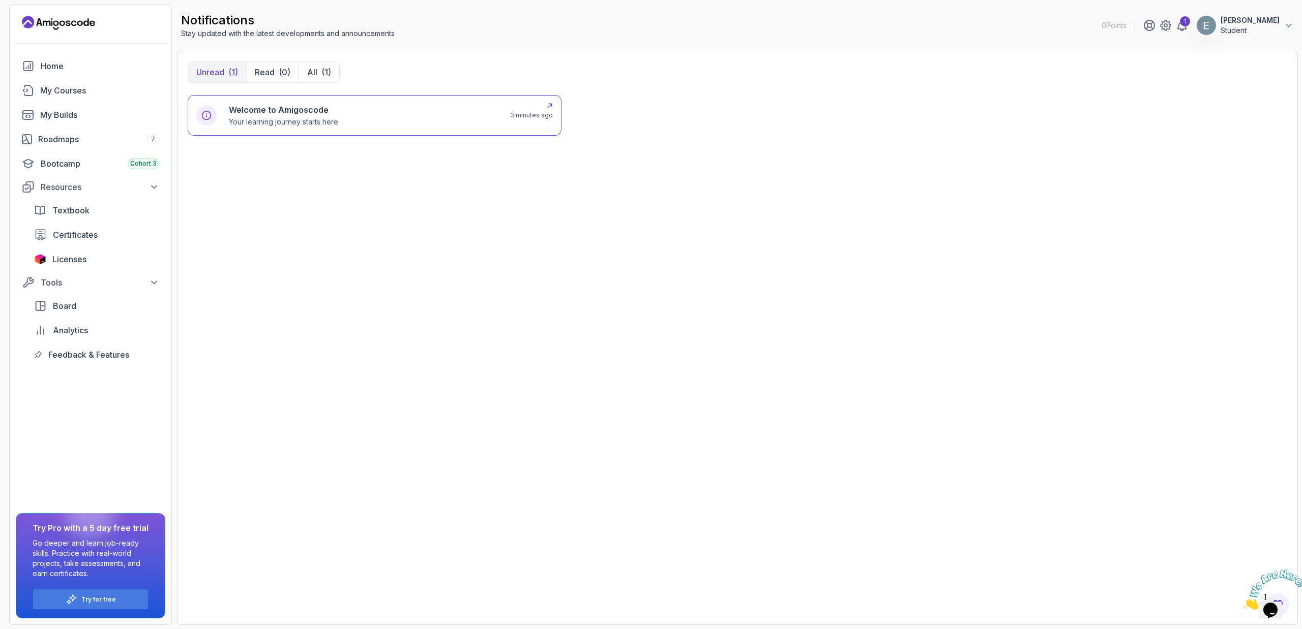
click at [381, 115] on div "Welcome to Amigoscode Your learning journey starts here" at bounding box center [363, 115] width 269 height 23
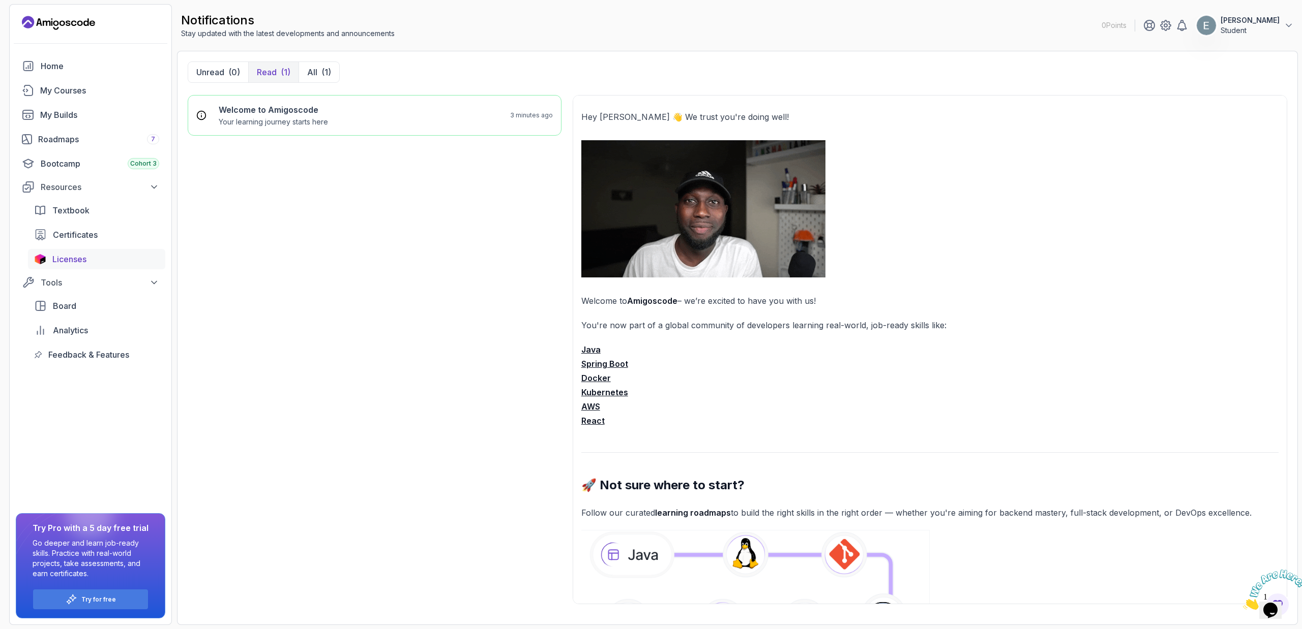
click at [76, 262] on span "Licenses" at bounding box center [69, 259] width 34 height 12
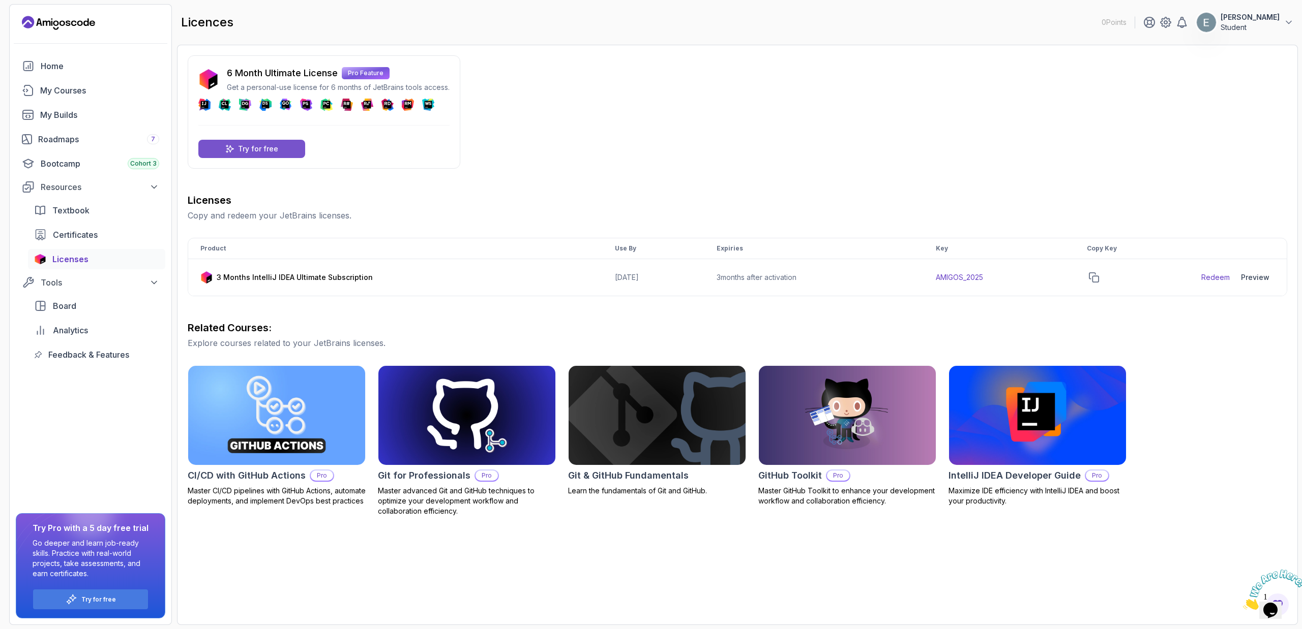
click at [255, 151] on p "Try for free" at bounding box center [258, 149] width 40 height 10
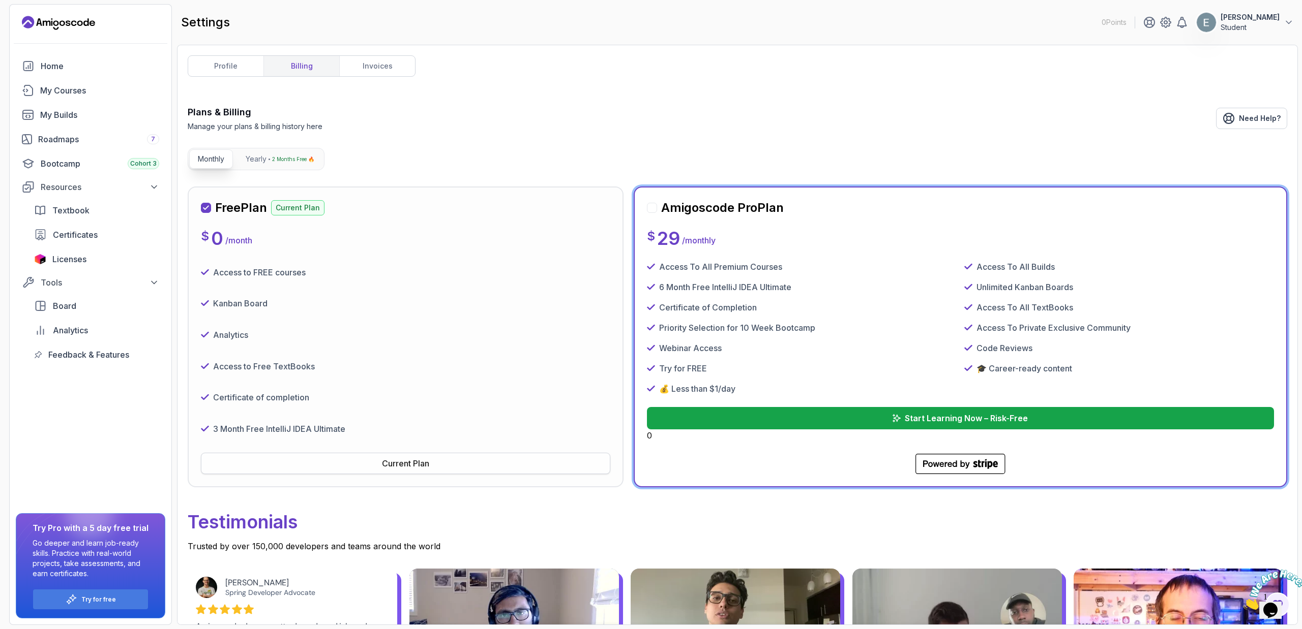
click at [420, 465] on div "Current Plan" at bounding box center [405, 464] width 47 height 12
click at [394, 459] on div "Current Plan" at bounding box center [405, 464] width 47 height 12
click at [241, 66] on link "profile" at bounding box center [225, 66] width 75 height 20
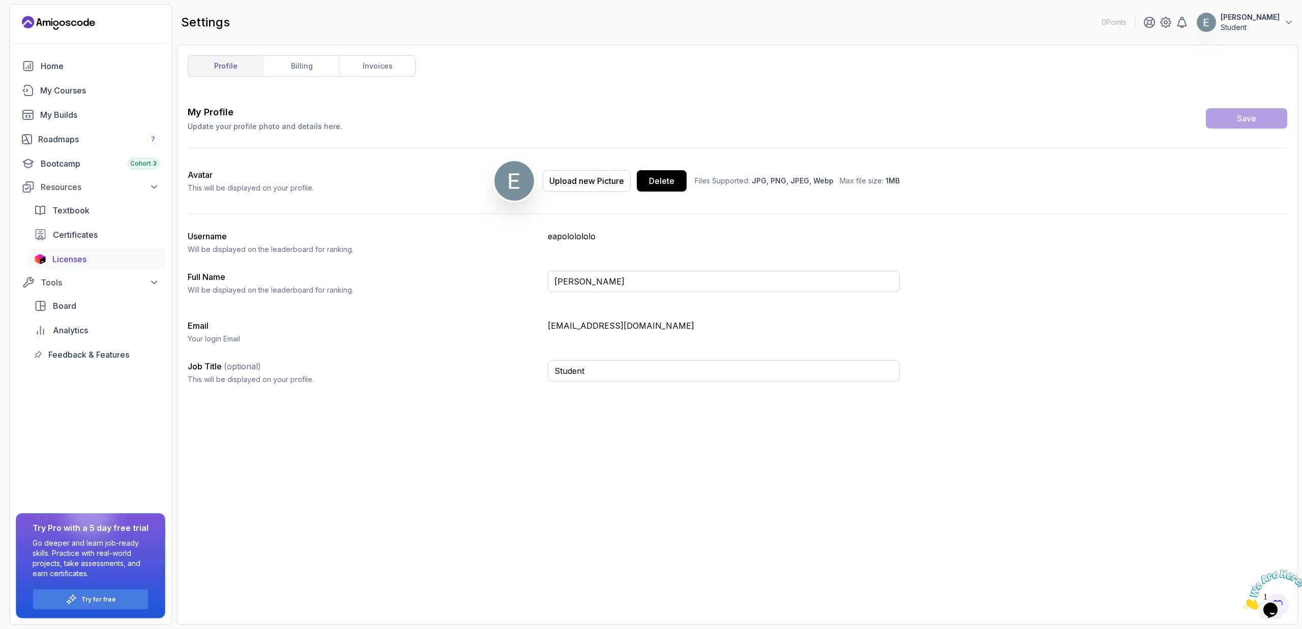
click at [84, 258] on span "Licenses" at bounding box center [69, 259] width 34 height 12
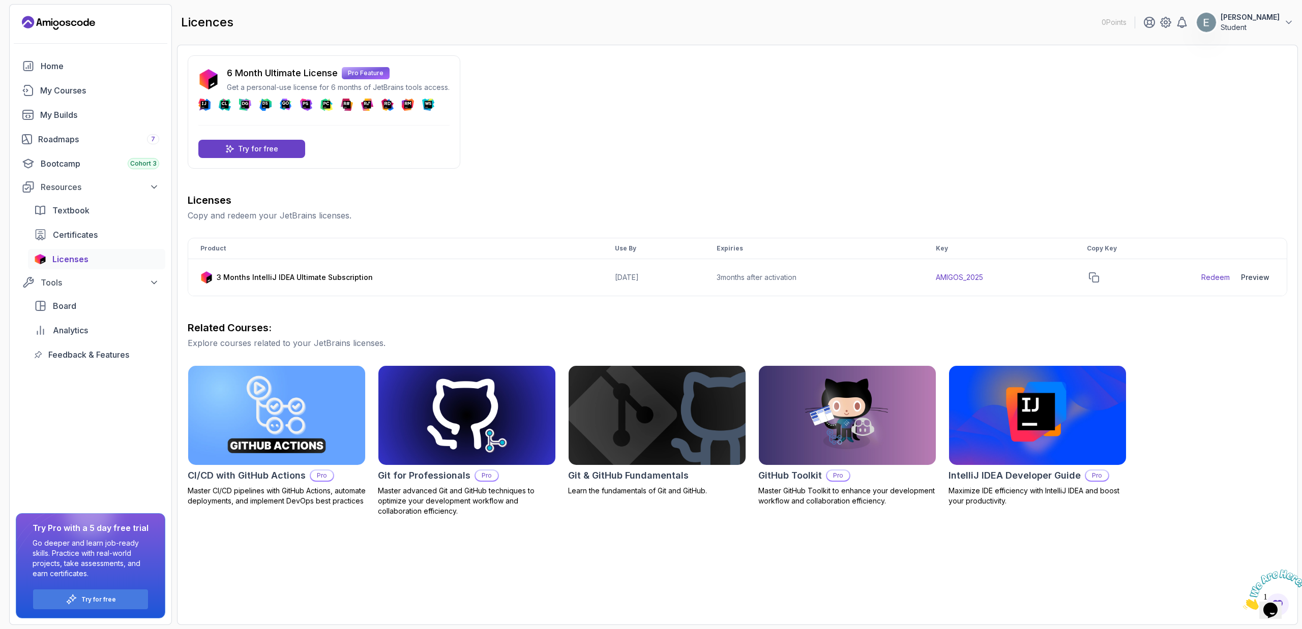
click at [366, 85] on p "Get a personal-use license for 6 months of JetBrains tools access." at bounding box center [338, 87] width 223 height 10
